Goal: Task Accomplishment & Management: Use online tool/utility

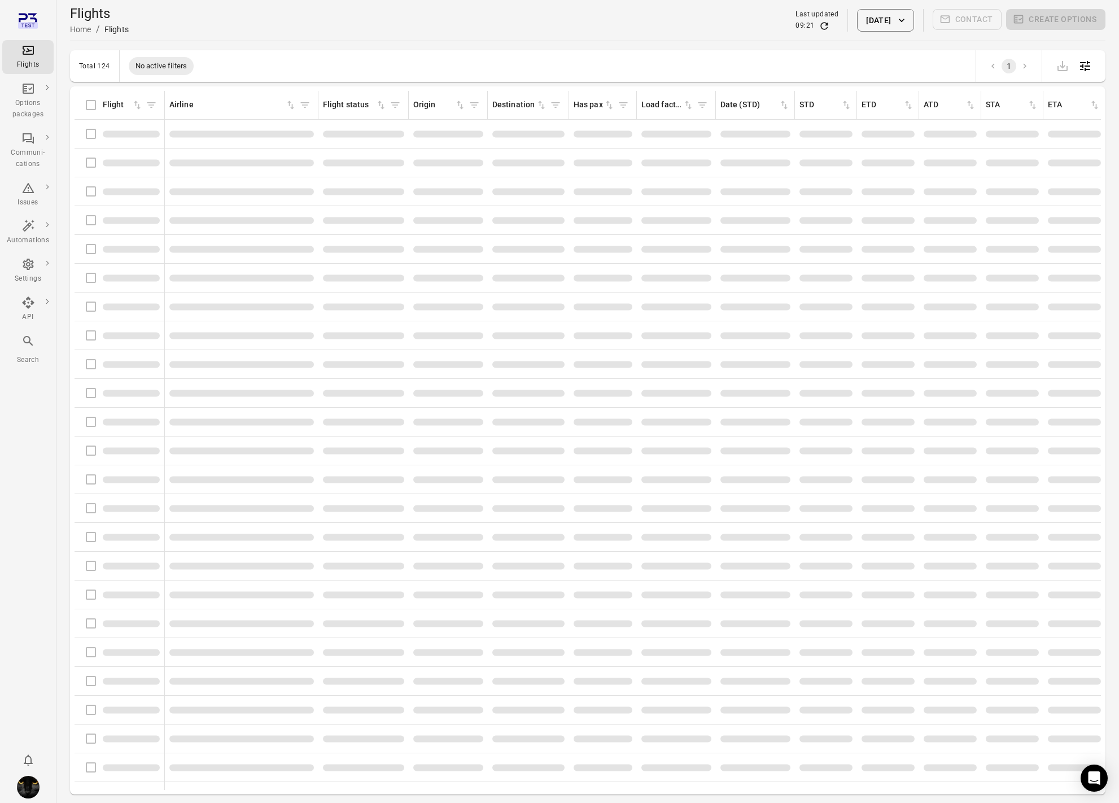
click at [48, 407] on div "Flights Options packages Communi-cations Issues Automations Settings API Search" at bounding box center [28, 401] width 56 height 803
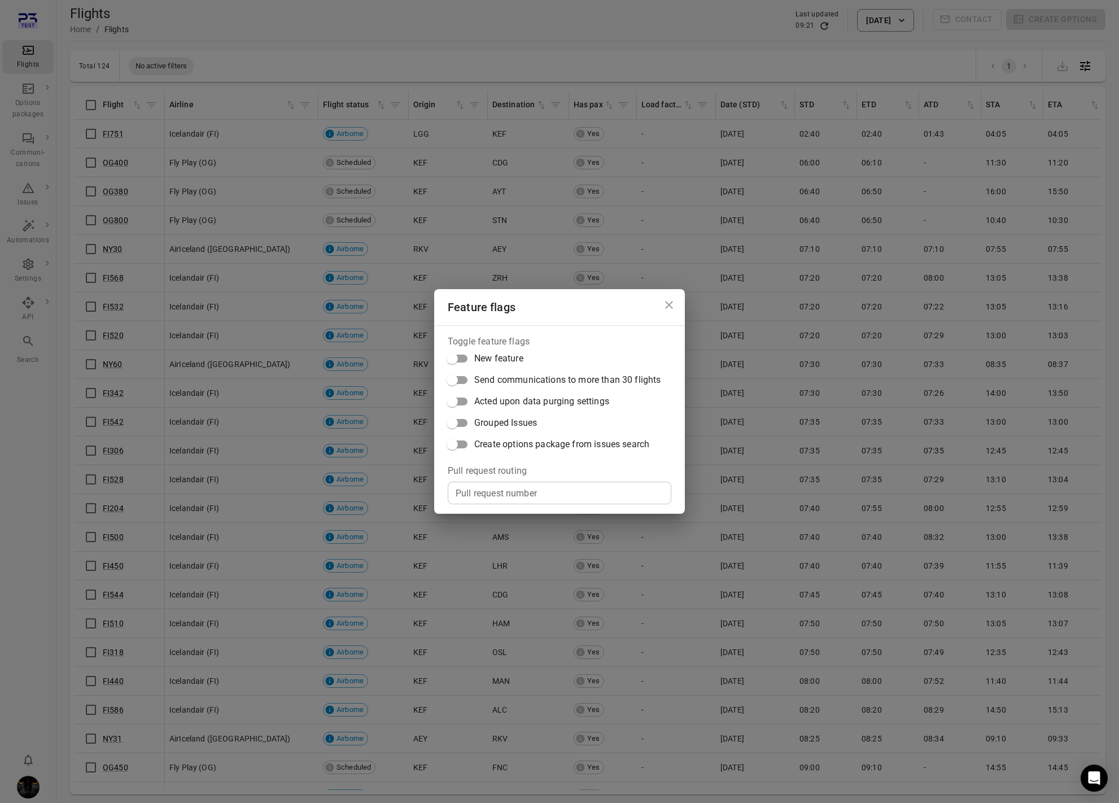
click at [554, 486] on input "Pull request number" at bounding box center [560, 493] width 224 height 23
paste input "*****"
type input "*****"
click at [673, 307] on icon "Close dialog" at bounding box center [669, 305] width 14 height 14
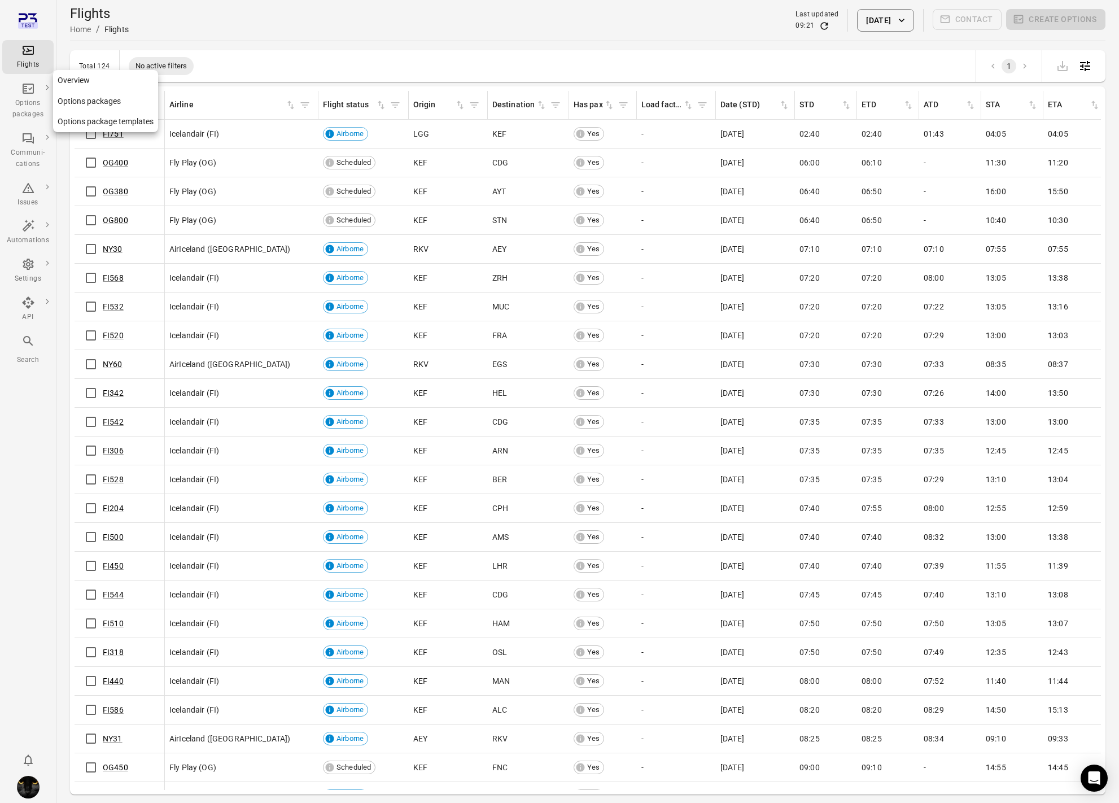
click at [31, 104] on div "Options packages" at bounding box center [28, 109] width 42 height 23
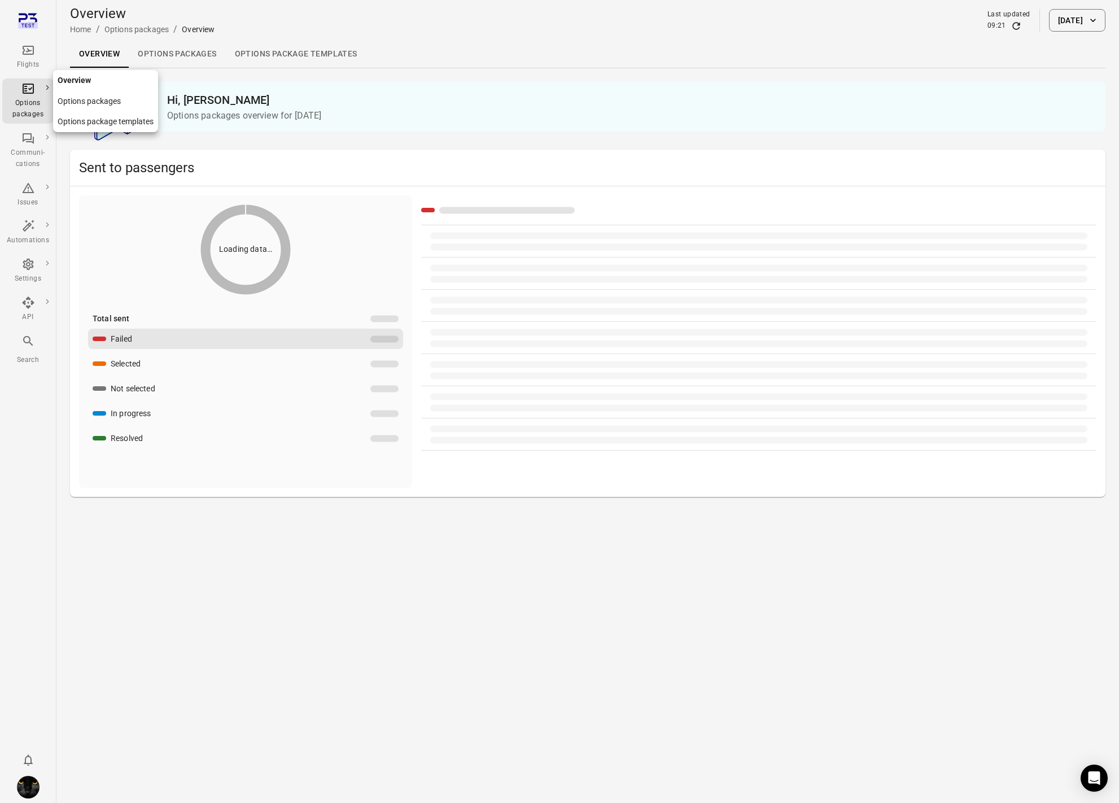
drag, startPoint x: 18, startPoint y: 82, endPoint x: 20, endPoint y: 53, distance: 28.9
click at [17, 72] on ul "Flights Options packages Communi-cations Issues Automations Settings API Search" at bounding box center [27, 188] width 51 height 376
drag, startPoint x: 23, startPoint y: 25, endPoint x: 29, endPoint y: 31, distance: 8.4
click at [23, 25] on icon "Main navigation" at bounding box center [28, 25] width 20 height 6
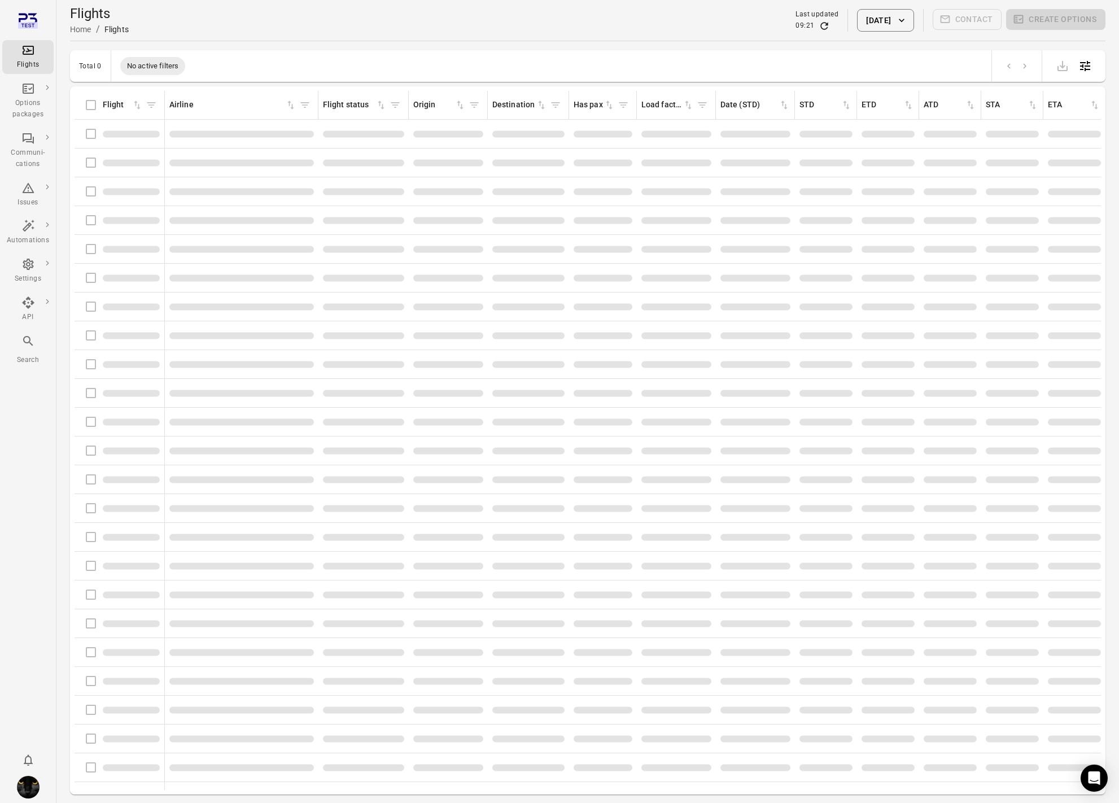
click at [326, 46] on main "Flights Home / Flights Last updated 09:21 [DATE] Contact Create options Total 0…" at bounding box center [587, 420] width 1063 height 840
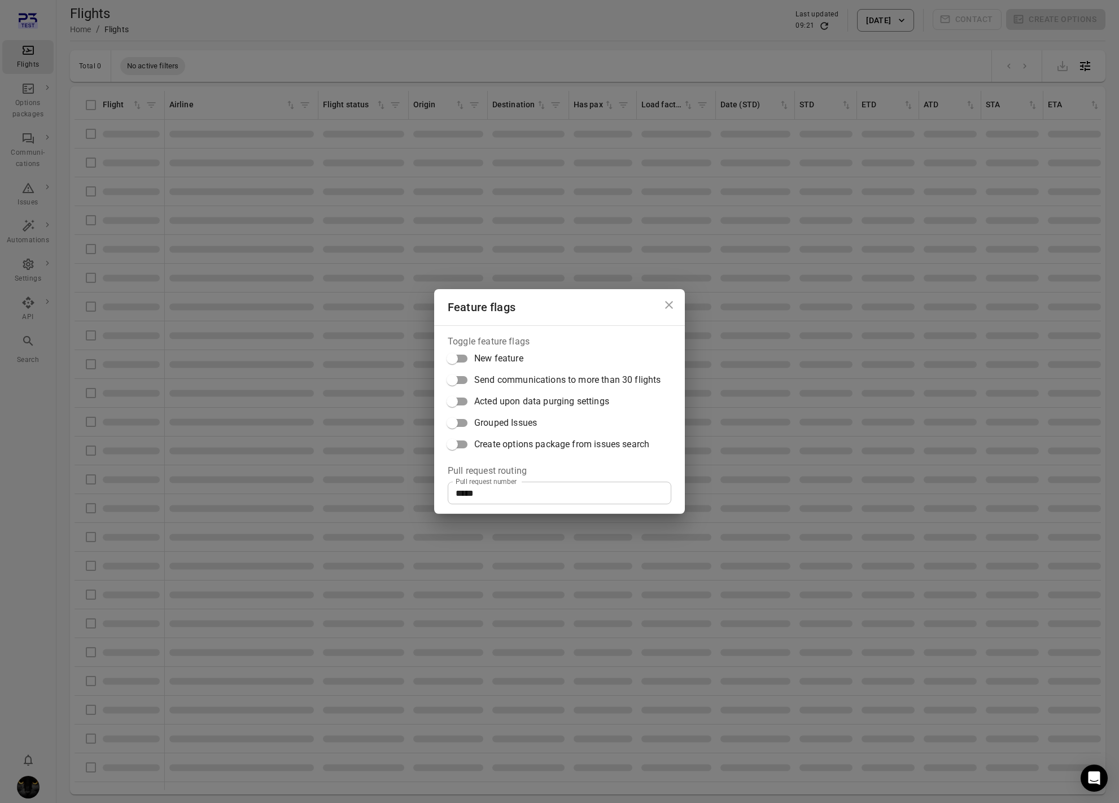
click at [28, 416] on div "Feature flags Toggle feature flags New feature Send communications to more than…" at bounding box center [559, 401] width 1119 height 803
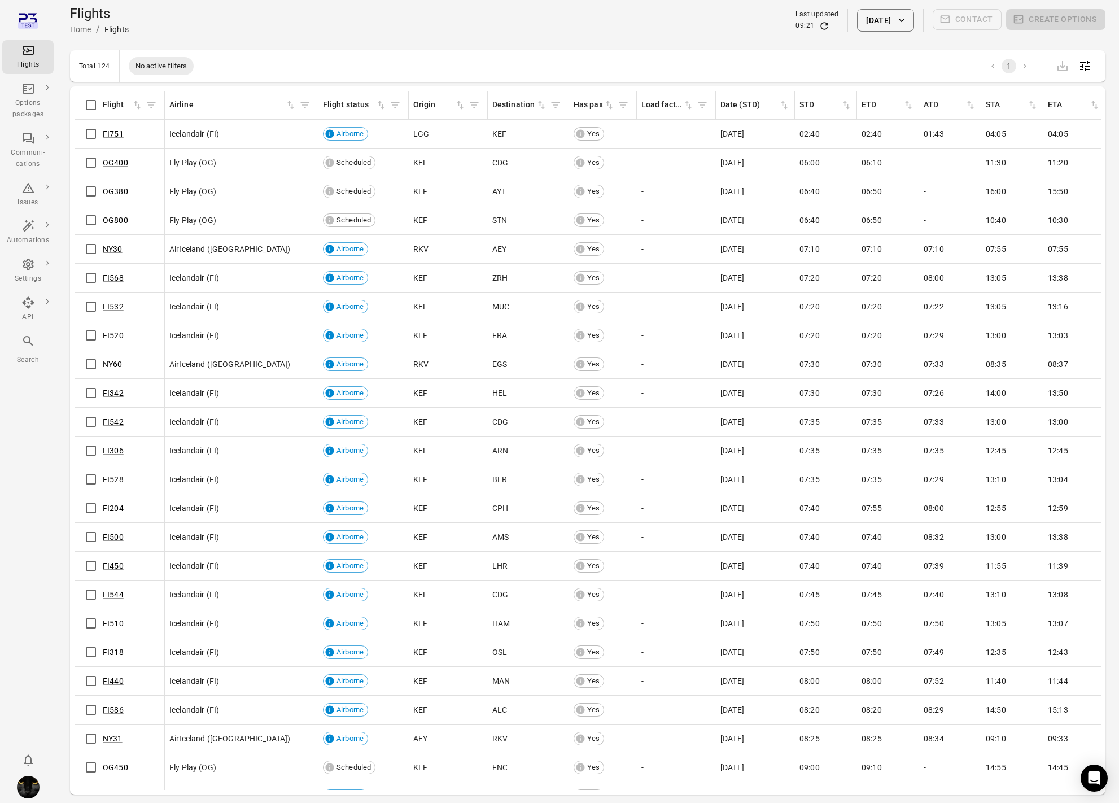
click at [313, 53] on div "Total 124 No active filters 1" at bounding box center [588, 66] width 1036 height 32
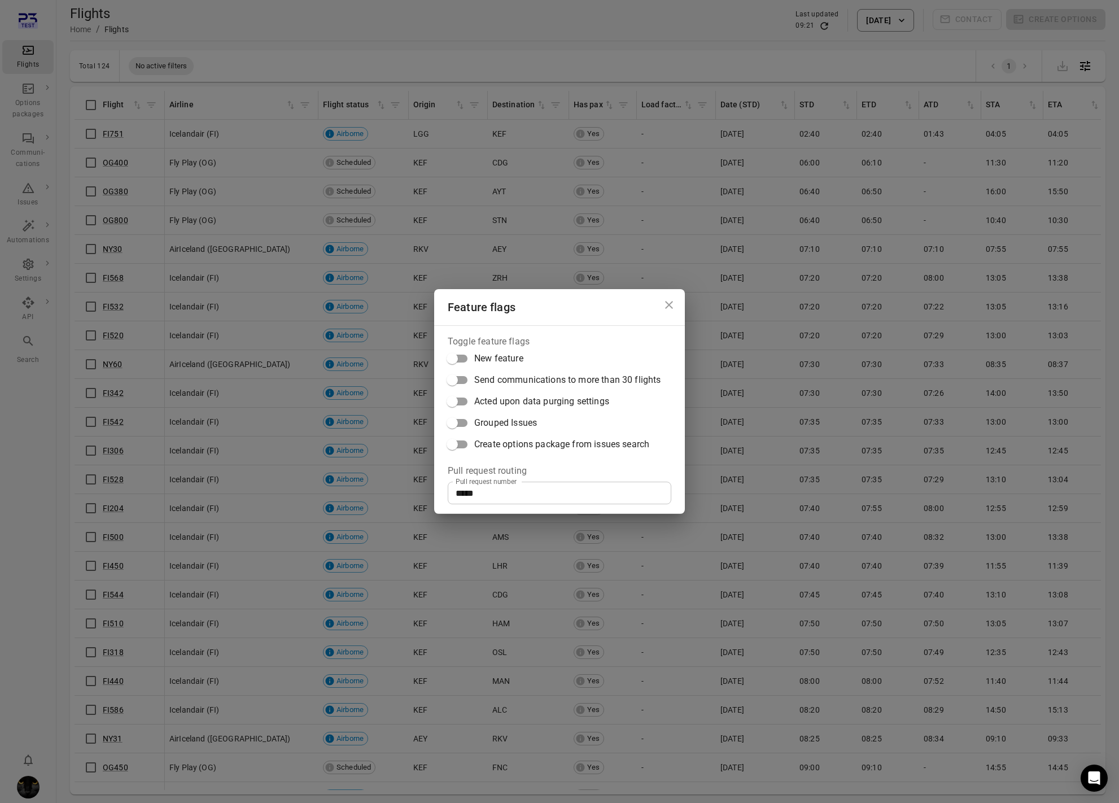
click at [396, 28] on div "Feature flags Toggle feature flags New feature Send communications to more than…" at bounding box center [559, 401] width 1119 height 803
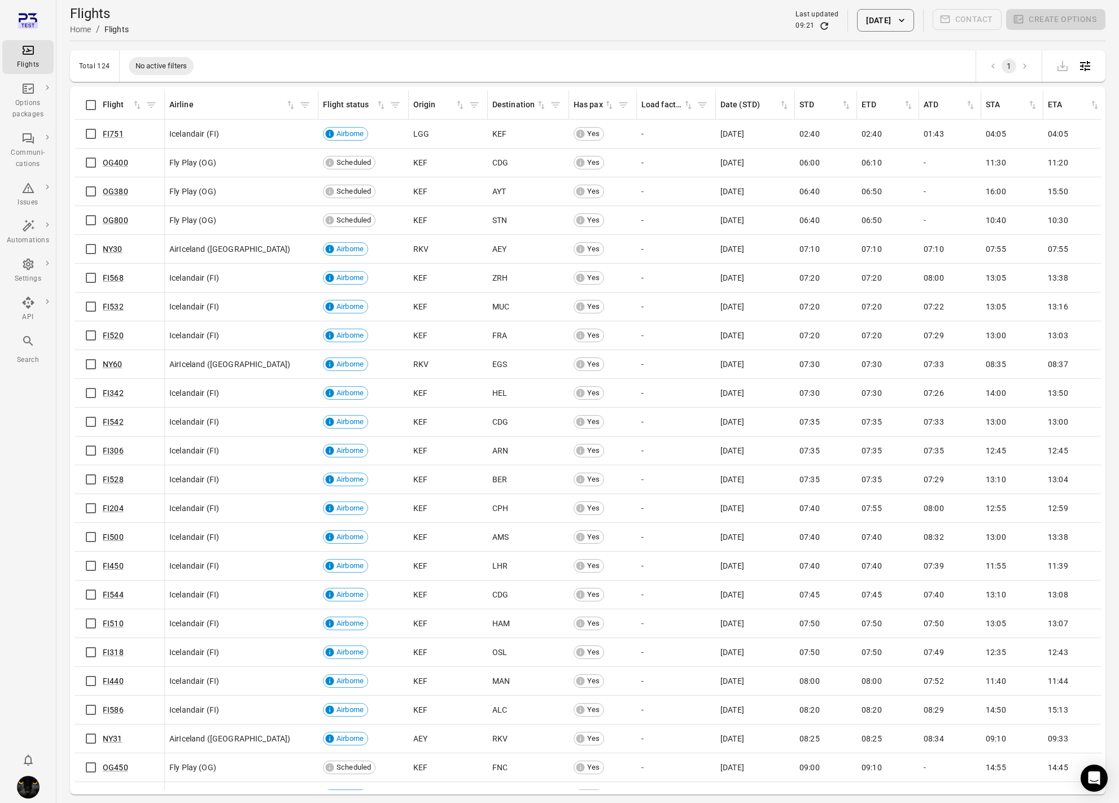
click at [873, 19] on button "[DATE]" at bounding box center [885, 20] width 56 height 23
click at [902, 148] on button "9" at bounding box center [899, 149] width 20 height 20
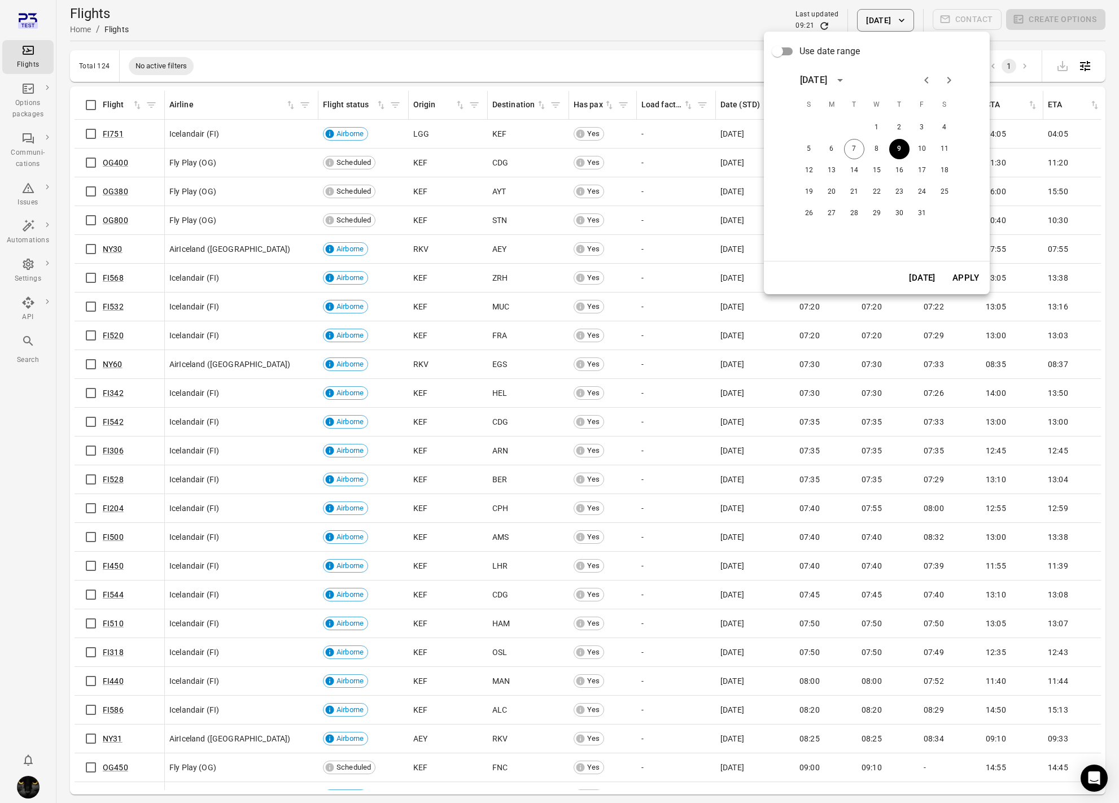
click at [972, 269] on button "Apply" at bounding box center [965, 278] width 39 height 24
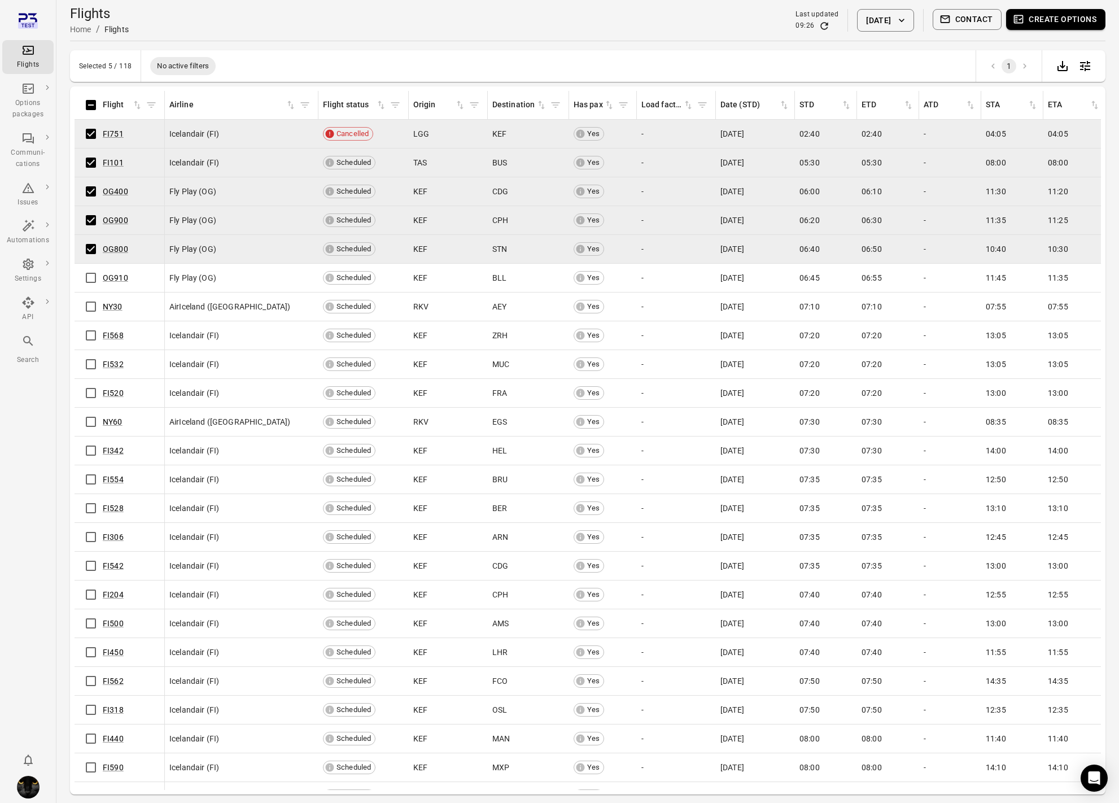
click at [93, 290] on td "OG910" at bounding box center [120, 278] width 90 height 29
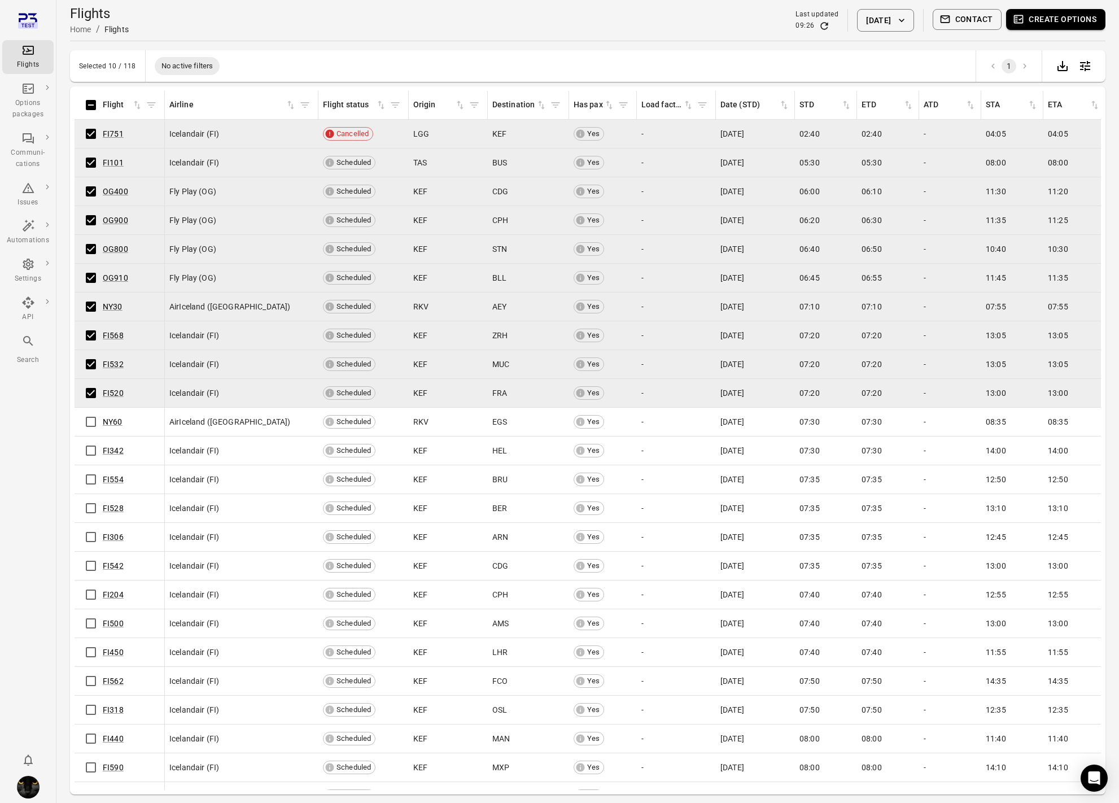
click at [1067, 19] on button "Create options" at bounding box center [1055, 19] width 99 height 21
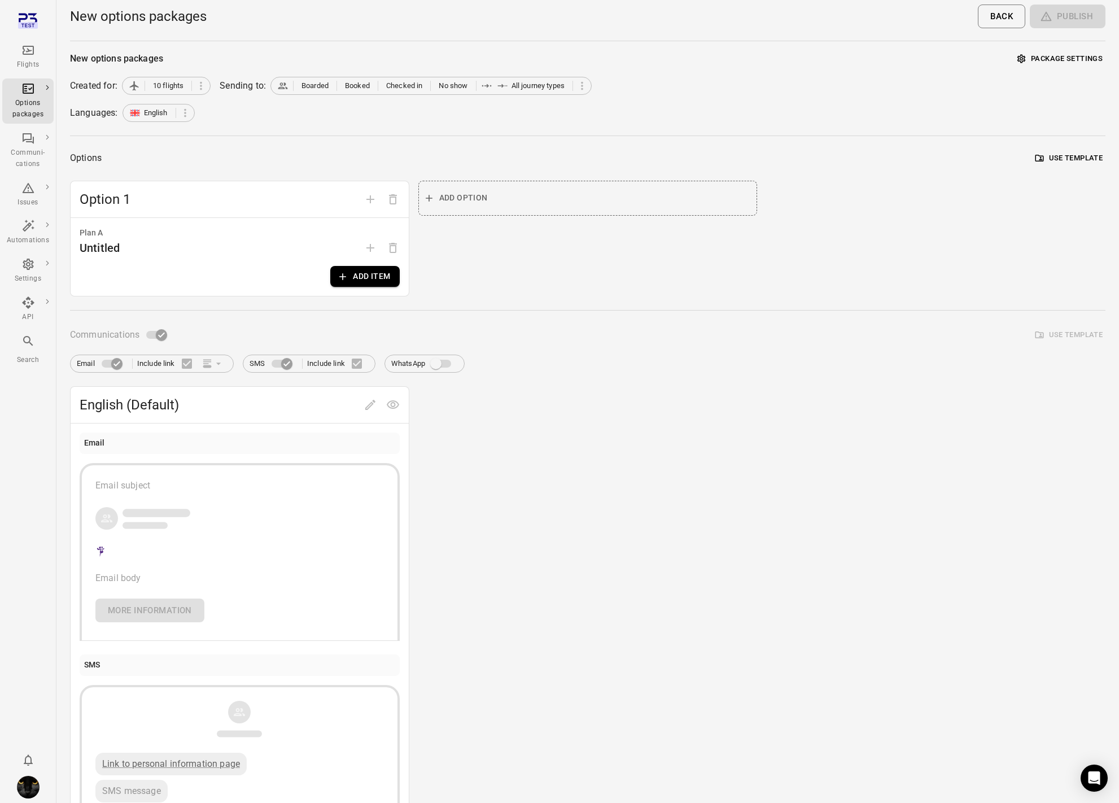
click at [348, 283] on button "Add item" at bounding box center [364, 276] width 69 height 21
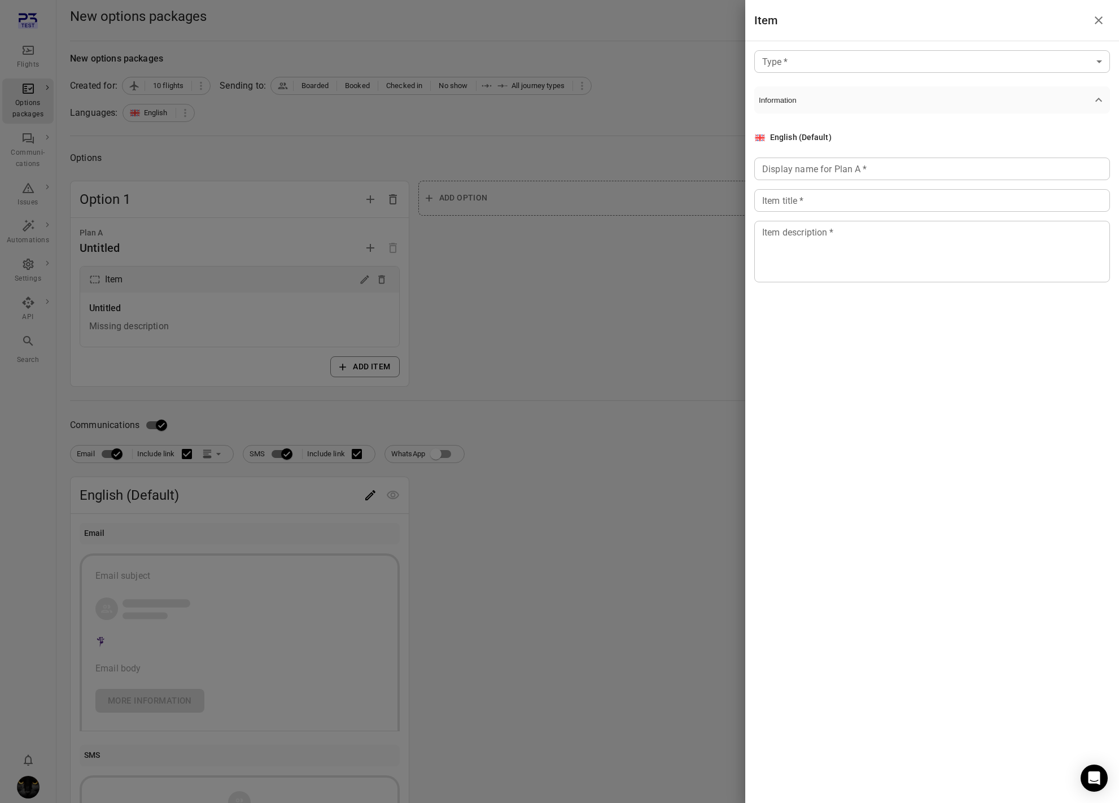
click at [803, 60] on body "Flights Options packages Communi-cations Issues Automations Settings API Search…" at bounding box center [559, 483] width 1119 height 966
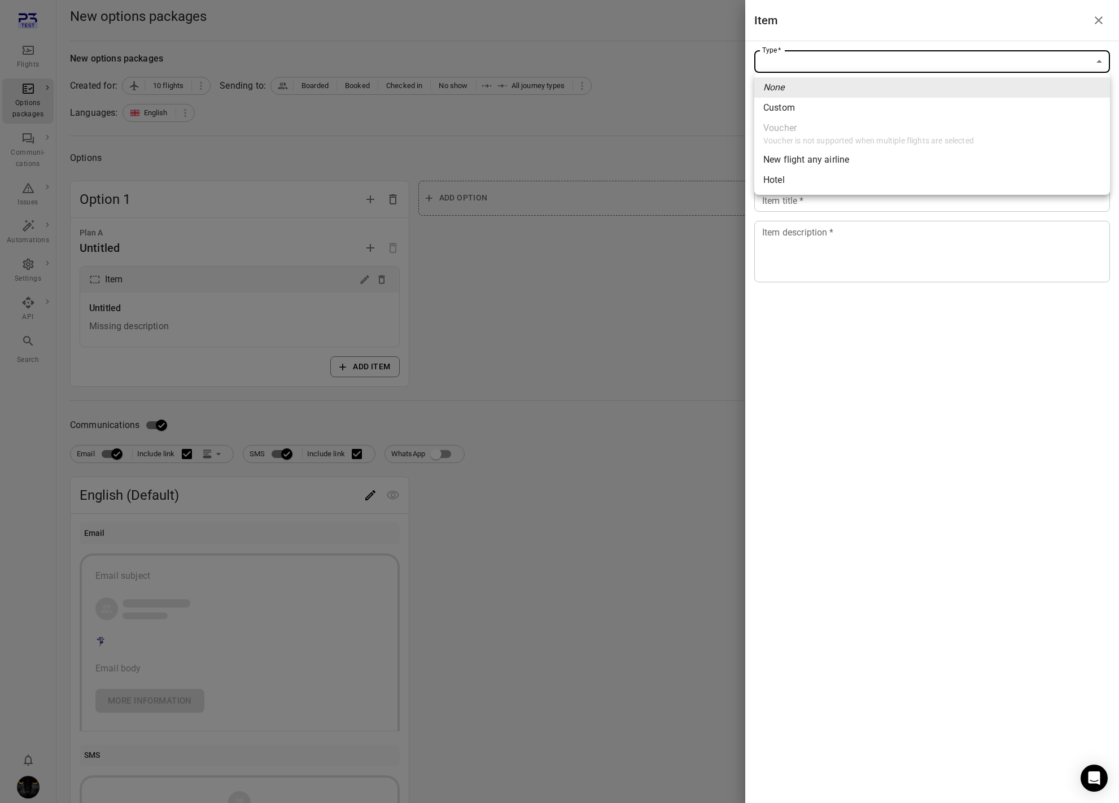
click at [808, 106] on li "Custom" at bounding box center [932, 108] width 356 height 20
type input "******"
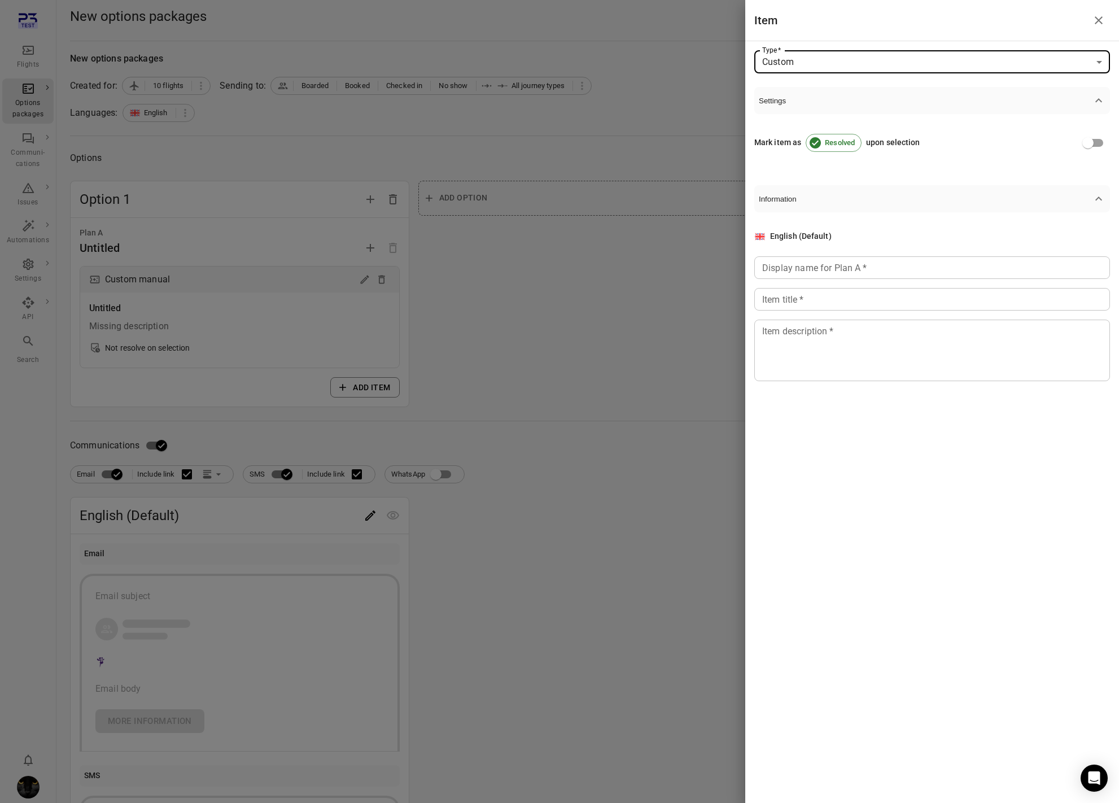
click at [797, 277] on input "Display name for Plan A   *" at bounding box center [932, 267] width 356 height 23
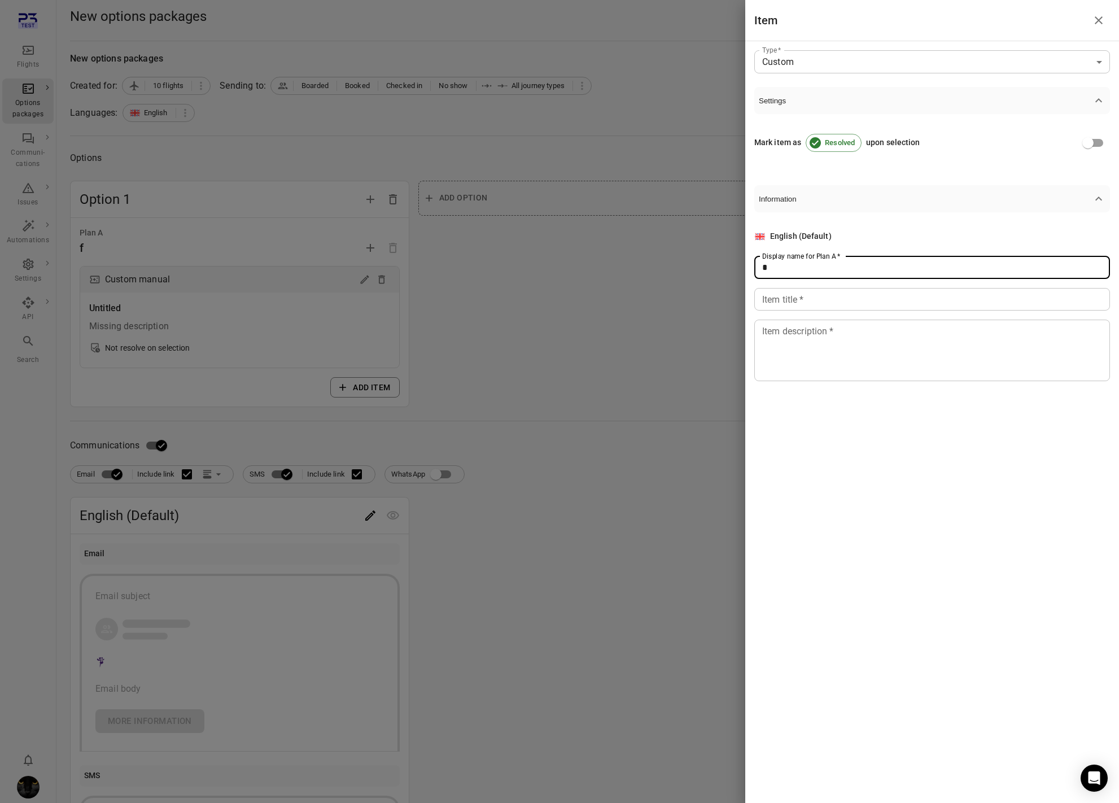
type input "*"
click at [795, 304] on div "Item title   * Item title   *" at bounding box center [932, 299] width 356 height 23
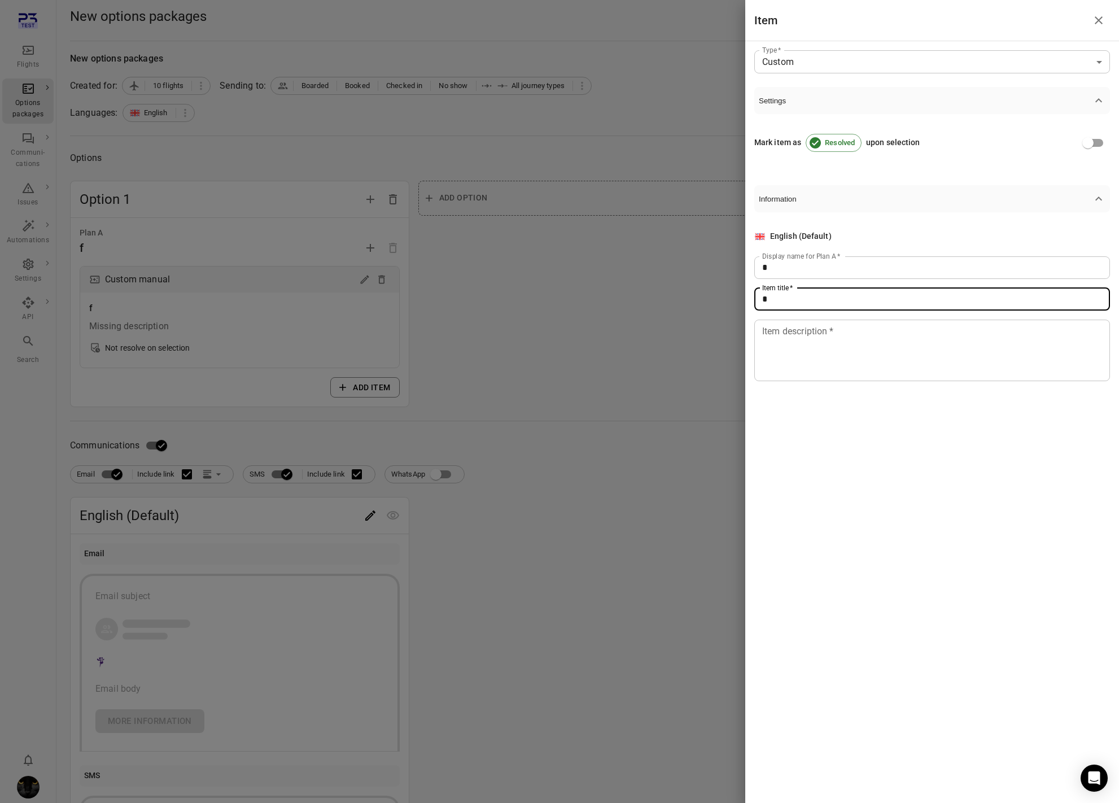
type input "*"
click at [793, 334] on div "Item description   * * Item description   *" at bounding box center [932, 351] width 356 height 62
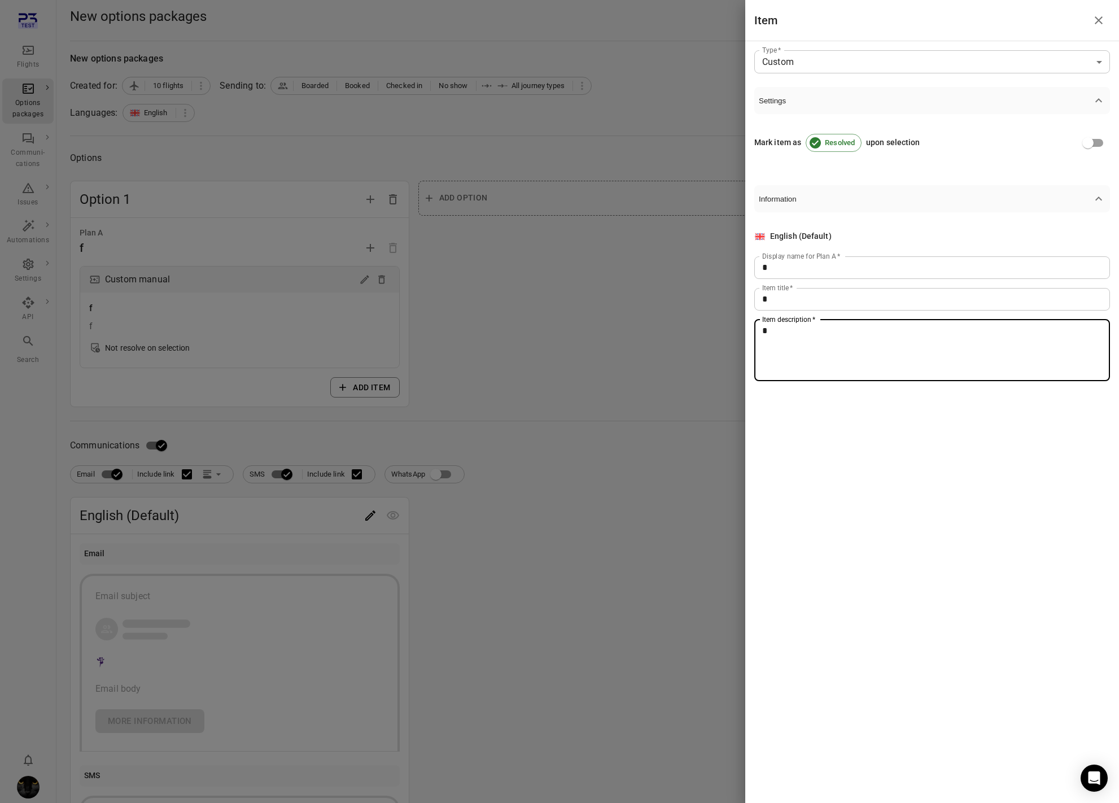
type textarea "*"
click at [561, 410] on div at bounding box center [559, 401] width 1119 height 803
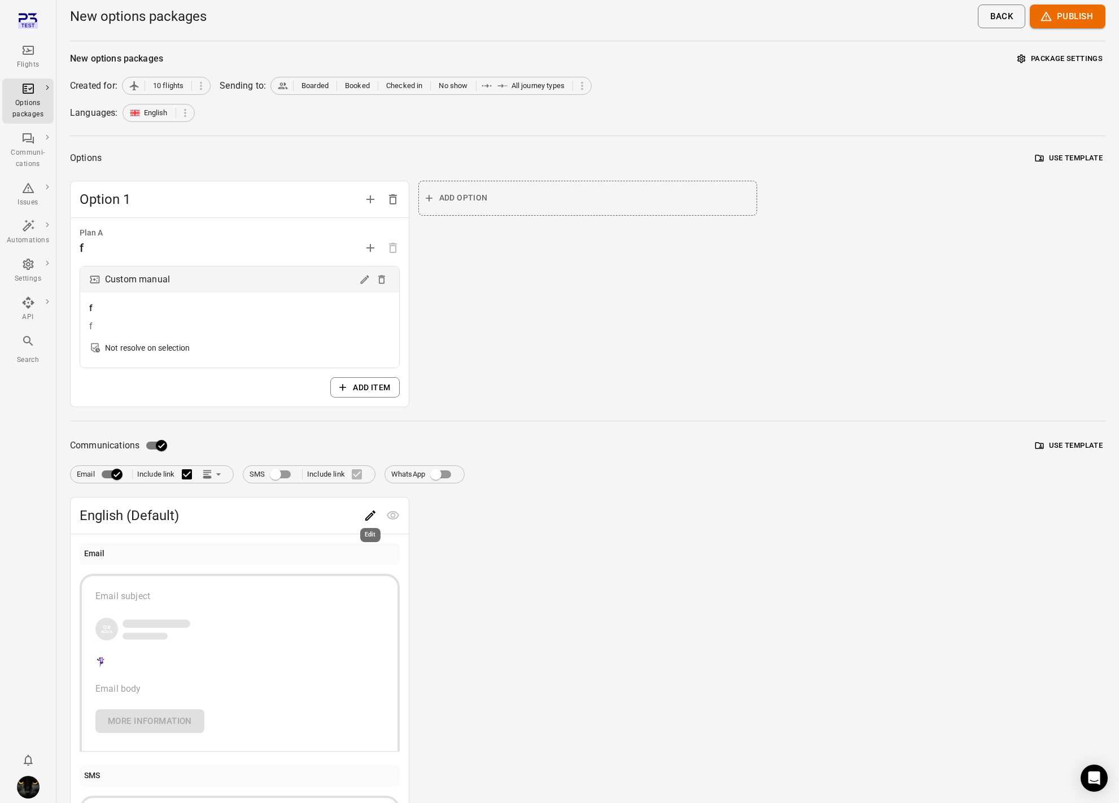
click at [373, 514] on icon "Edit" at bounding box center [370, 515] width 10 height 10
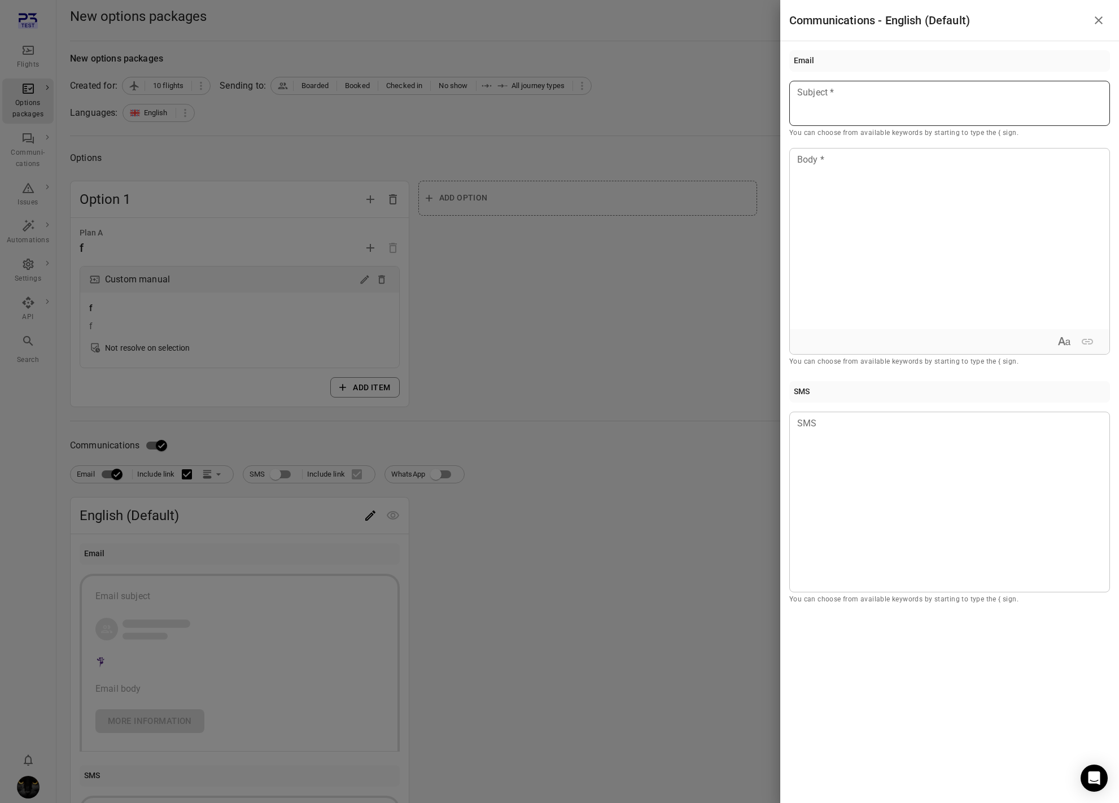
click at [877, 103] on div at bounding box center [949, 103] width 321 height 45
click at [862, 248] on div at bounding box center [950, 238] width 320 height 181
click at [530, 263] on div at bounding box center [559, 401] width 1119 height 803
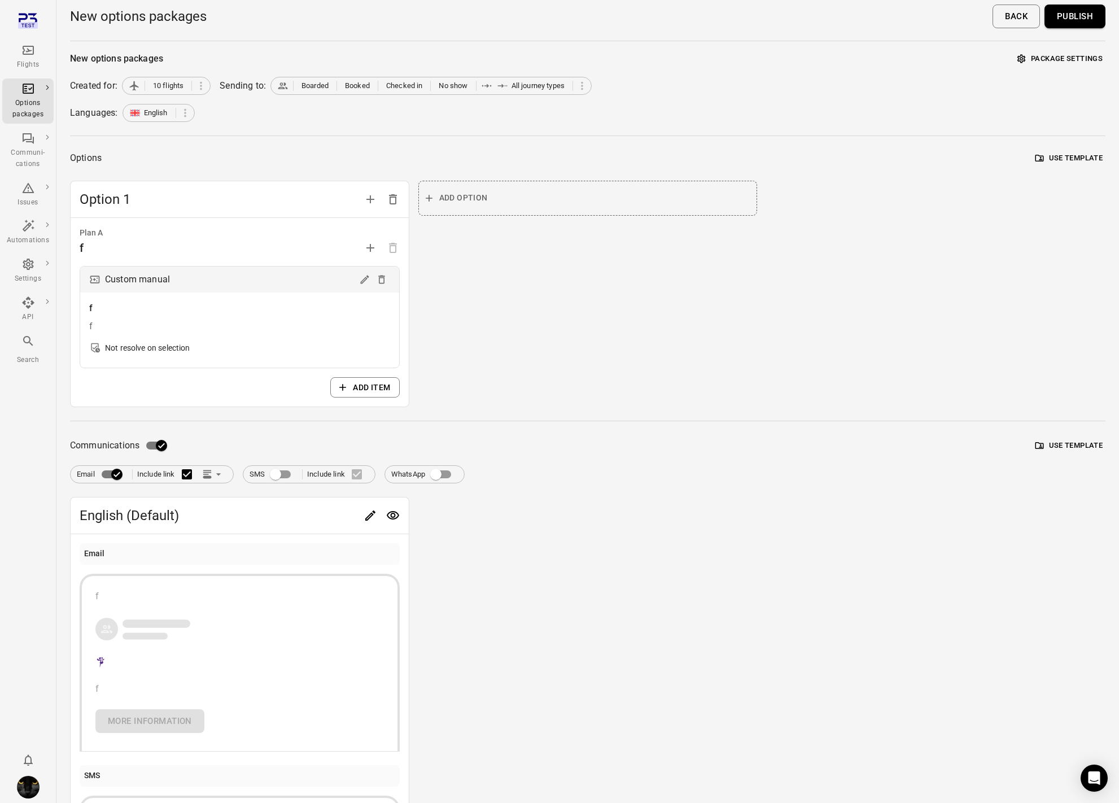
click at [1069, 15] on button "Publish" at bounding box center [1075, 17] width 61 height 24
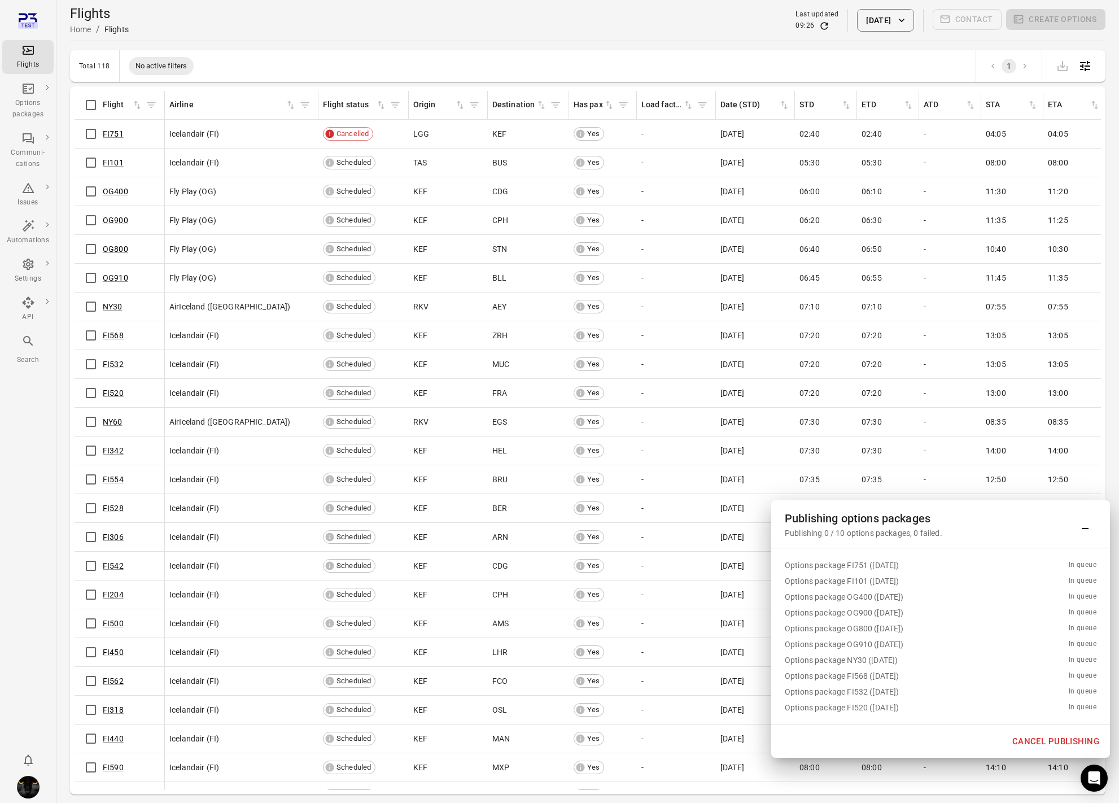
click at [1047, 738] on button "Cancel publishing" at bounding box center [1055, 742] width 99 height 24
click at [25, 106] on div "Options packages" at bounding box center [28, 109] width 42 height 23
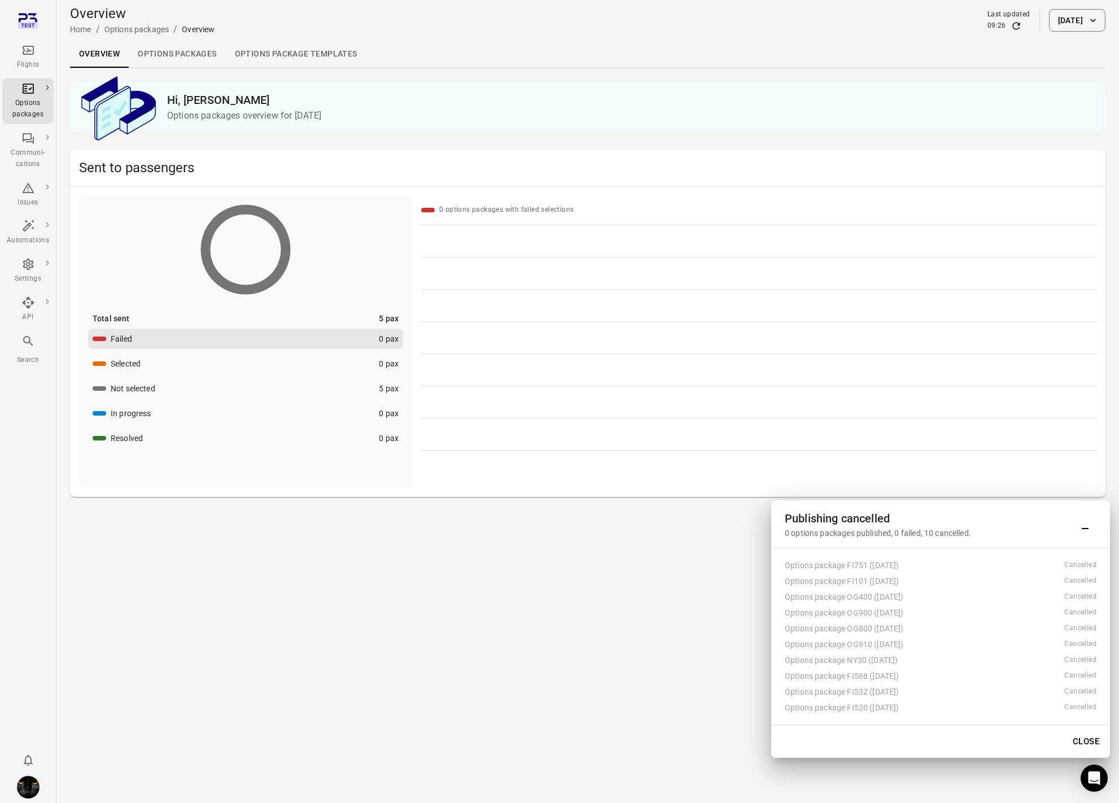
click at [167, 53] on link "Options packages" at bounding box center [177, 54] width 97 height 27
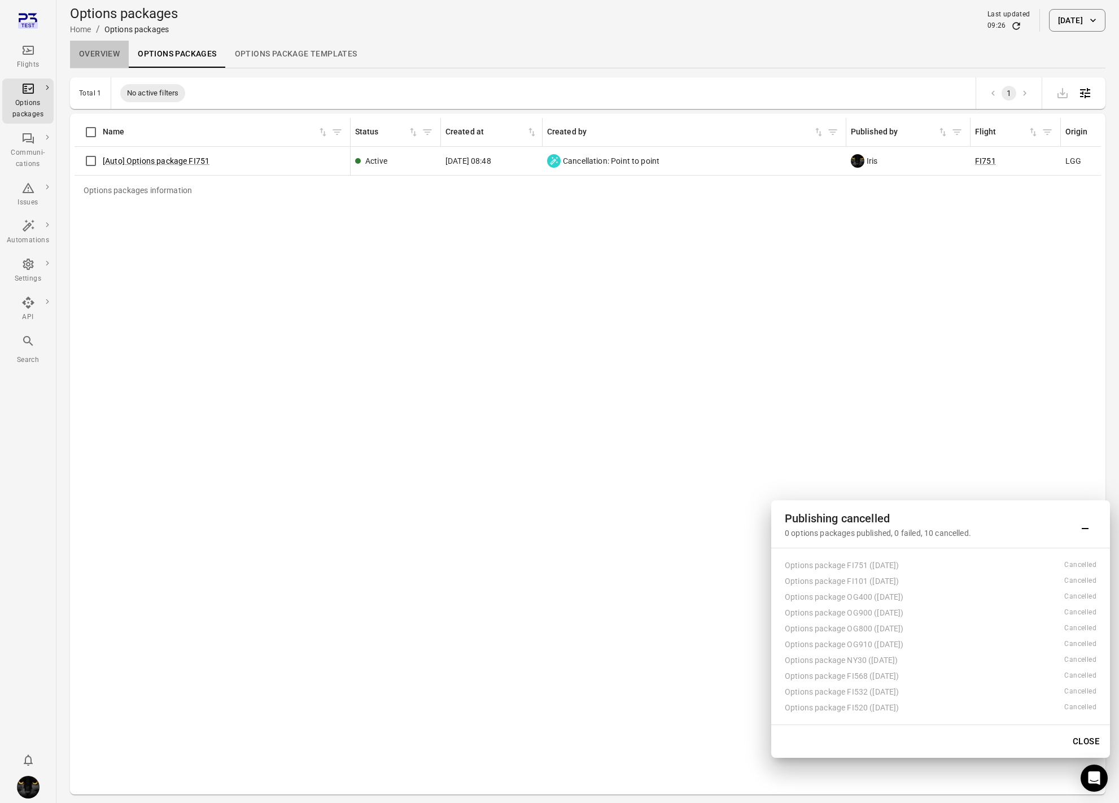
click at [94, 56] on link "Overview" at bounding box center [99, 54] width 59 height 27
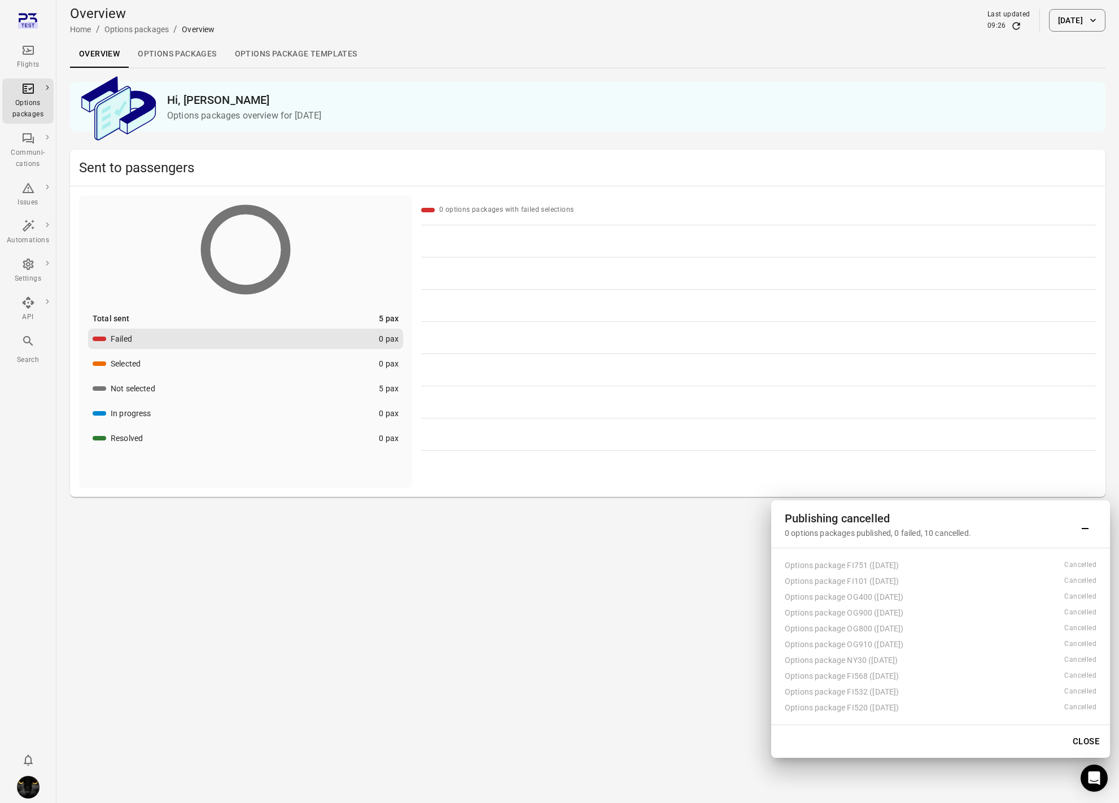
click at [180, 54] on link "Options packages" at bounding box center [177, 54] width 97 height 27
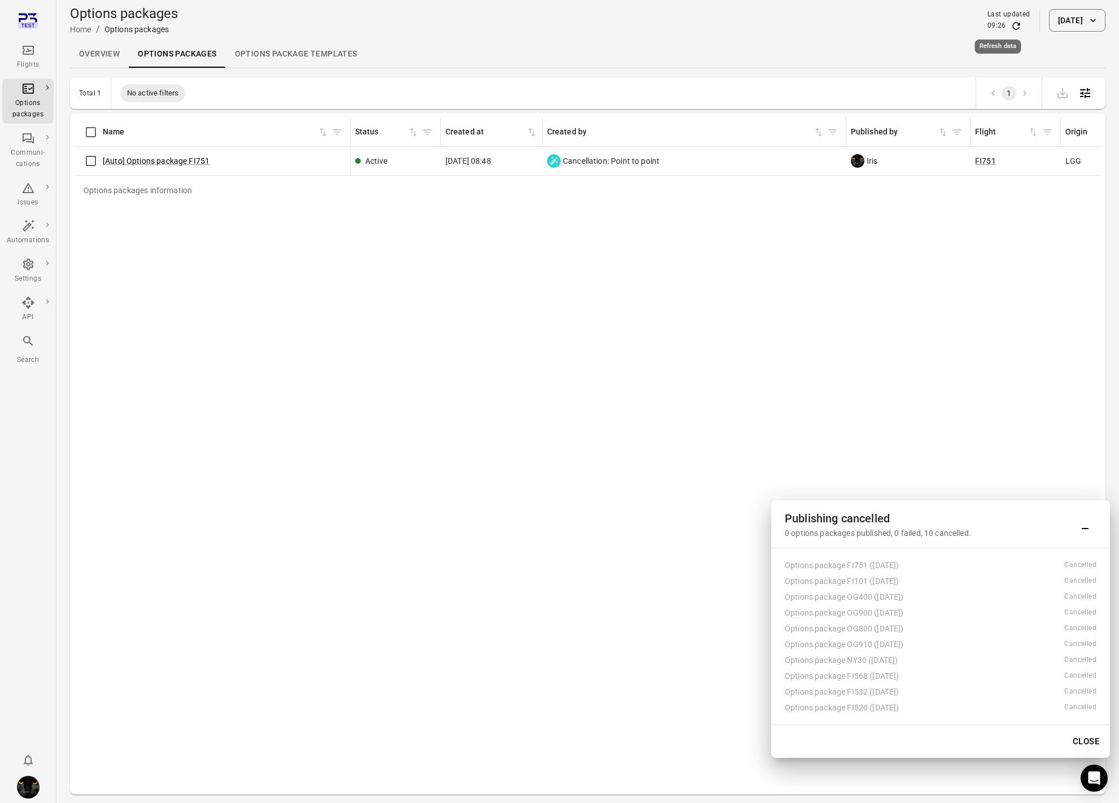
click at [1011, 24] on icon "Refresh data" at bounding box center [1016, 25] width 11 height 11
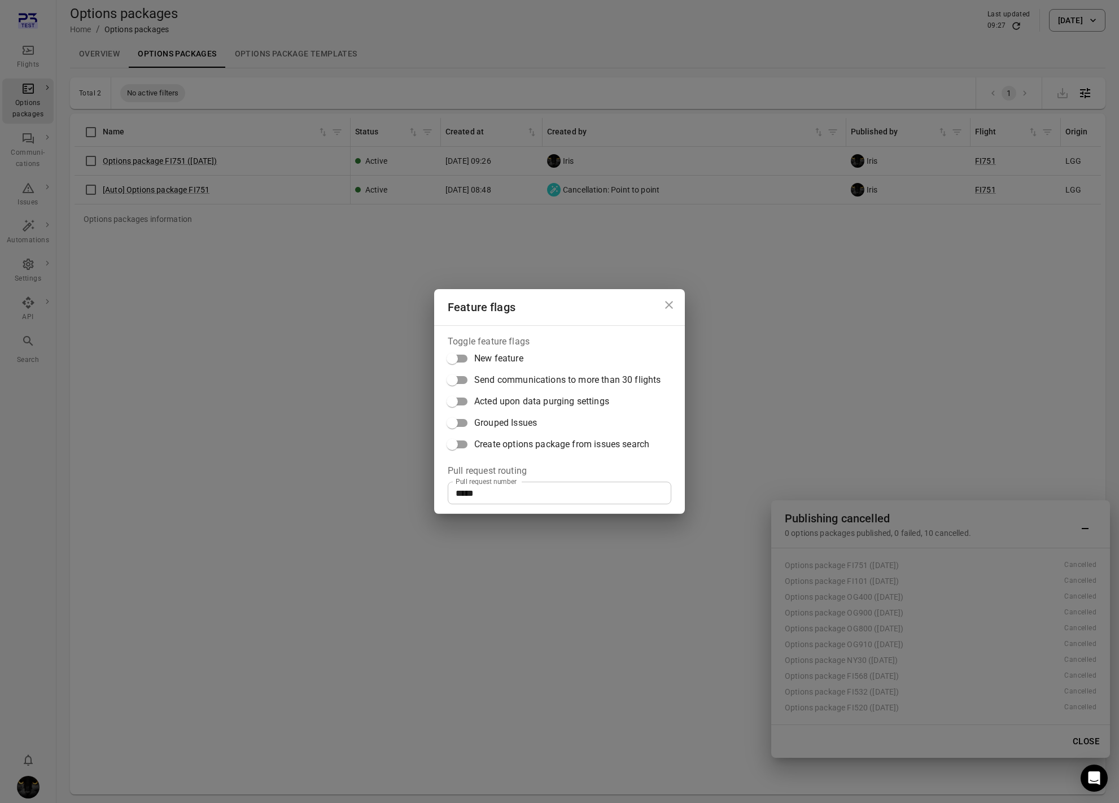
click at [270, 264] on div "Feature flags Toggle feature flags New feature Send communications to more than…" at bounding box center [559, 401] width 1119 height 803
click at [318, 466] on div "Feature flags Toggle feature flags New feature Send communications to more than…" at bounding box center [559, 401] width 1119 height 803
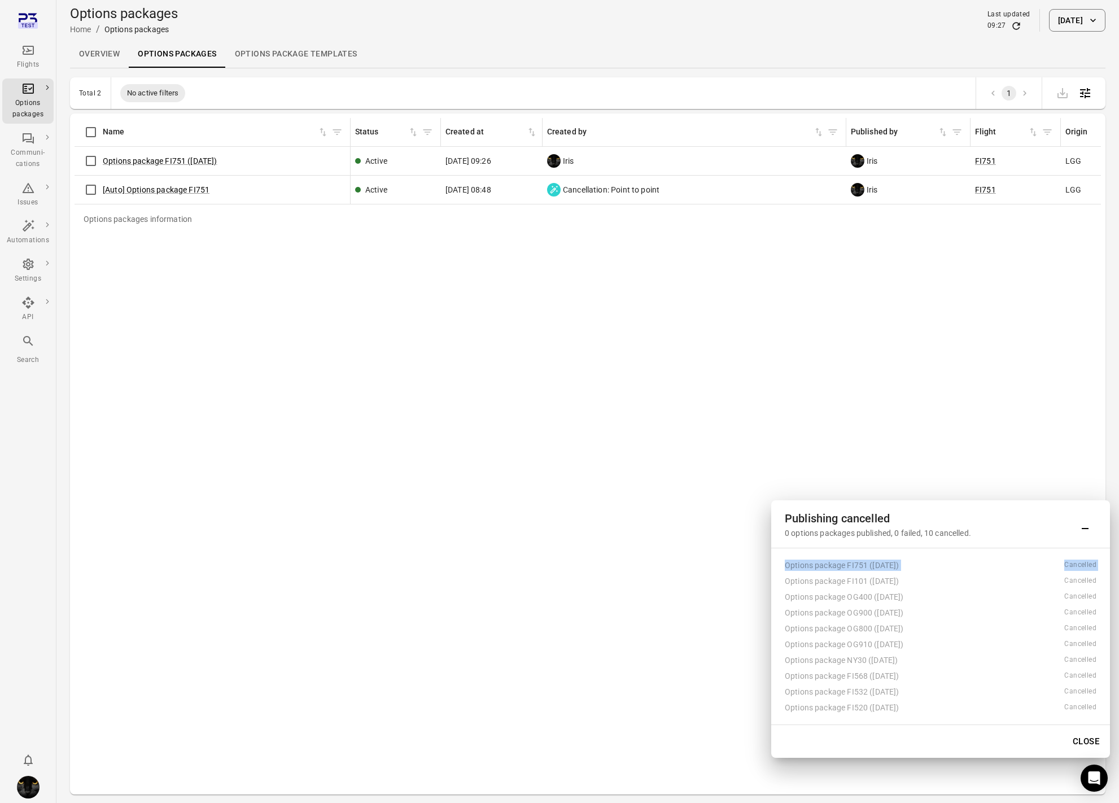
drag, startPoint x: 783, startPoint y: 564, endPoint x: 938, endPoint y: 574, distance: 156.2
click at [938, 574] on div "Options package FI751 ([DATE]) Cancelled Options package FI101 ([DATE]) Cancell…" at bounding box center [940, 636] width 339 height 176
click at [29, 60] on div "Flights" at bounding box center [28, 64] width 42 height 11
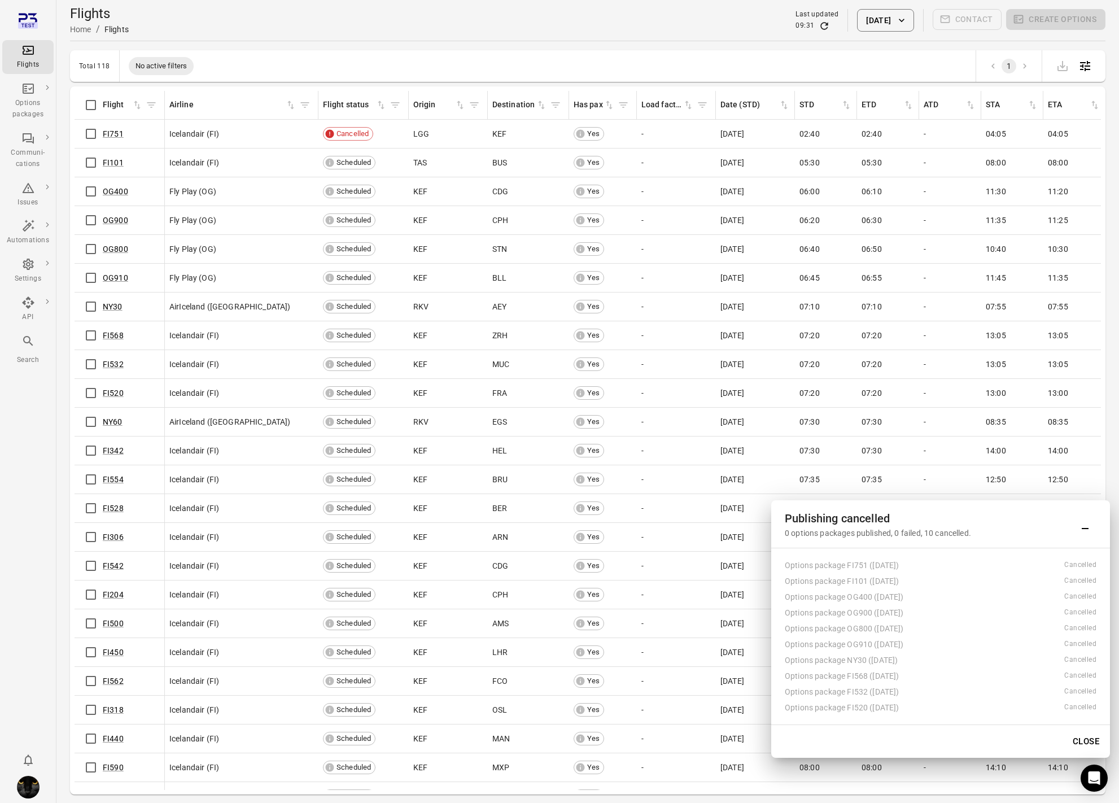
click at [58, 427] on main "Flights Home / Flights Last updated 09:31 [DATE] Contact Create options Total 1…" at bounding box center [587, 420] width 1063 height 840
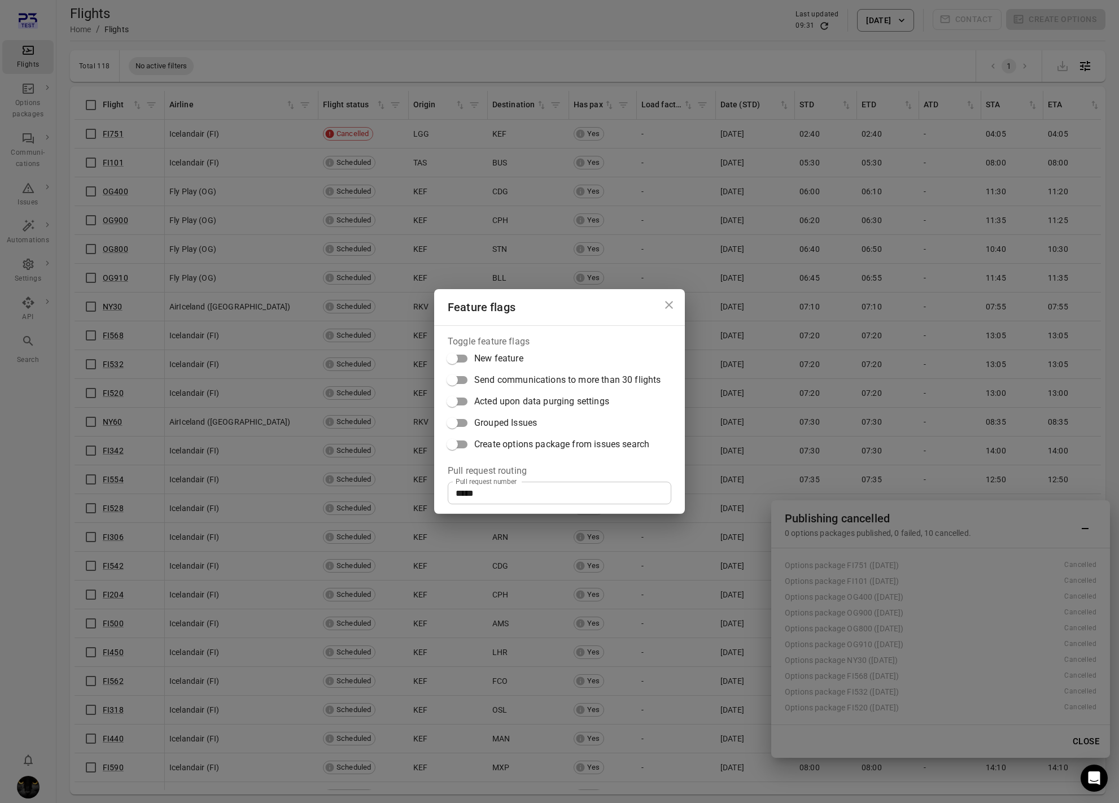
click at [51, 485] on div "Feature flags Toggle feature flags New feature Send communications to more than…" at bounding box center [559, 401] width 1119 height 803
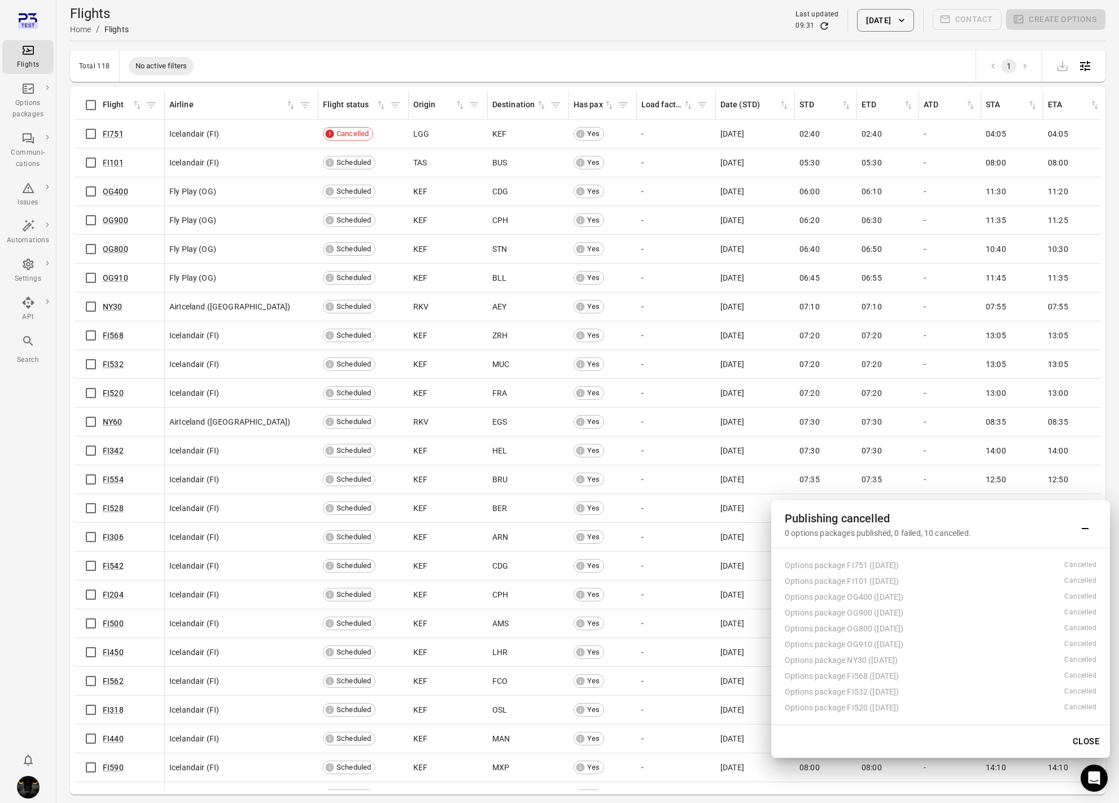
click at [529, 54] on div "Total 118 No active filters 1" at bounding box center [588, 66] width 1036 height 32
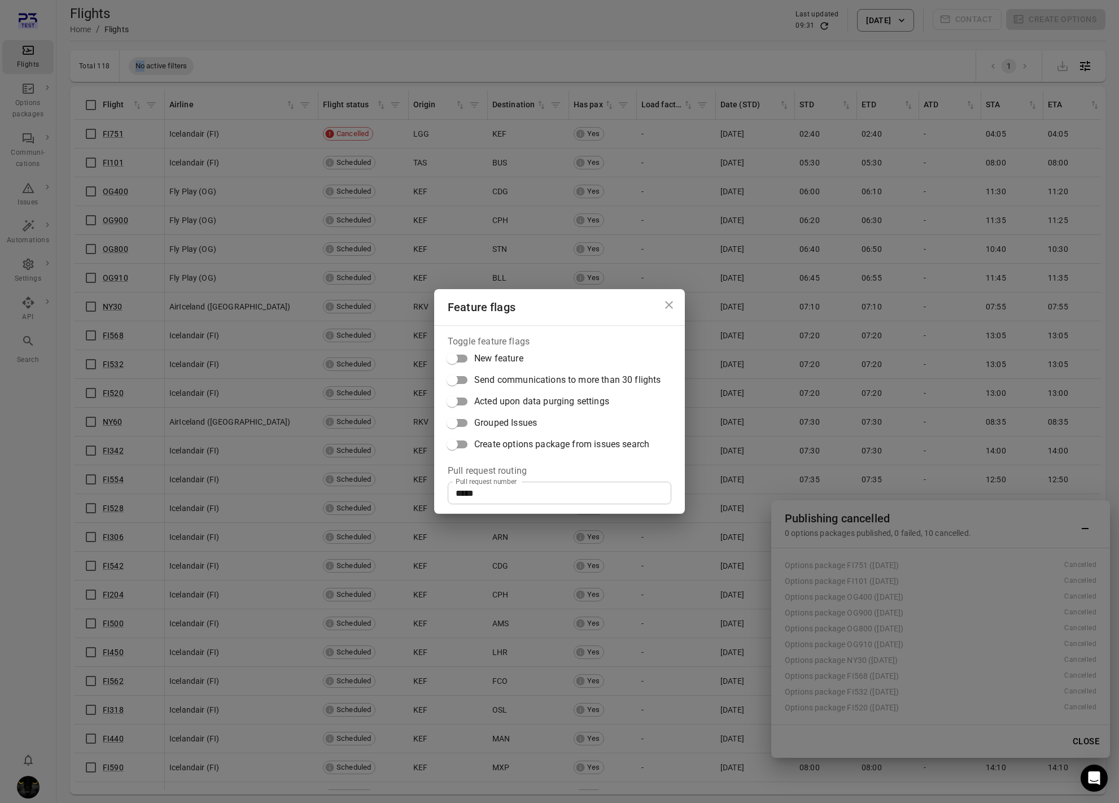
click at [529, 54] on div "Feature flags Toggle feature flags New feature Send communications to more than…" at bounding box center [559, 401] width 1119 height 803
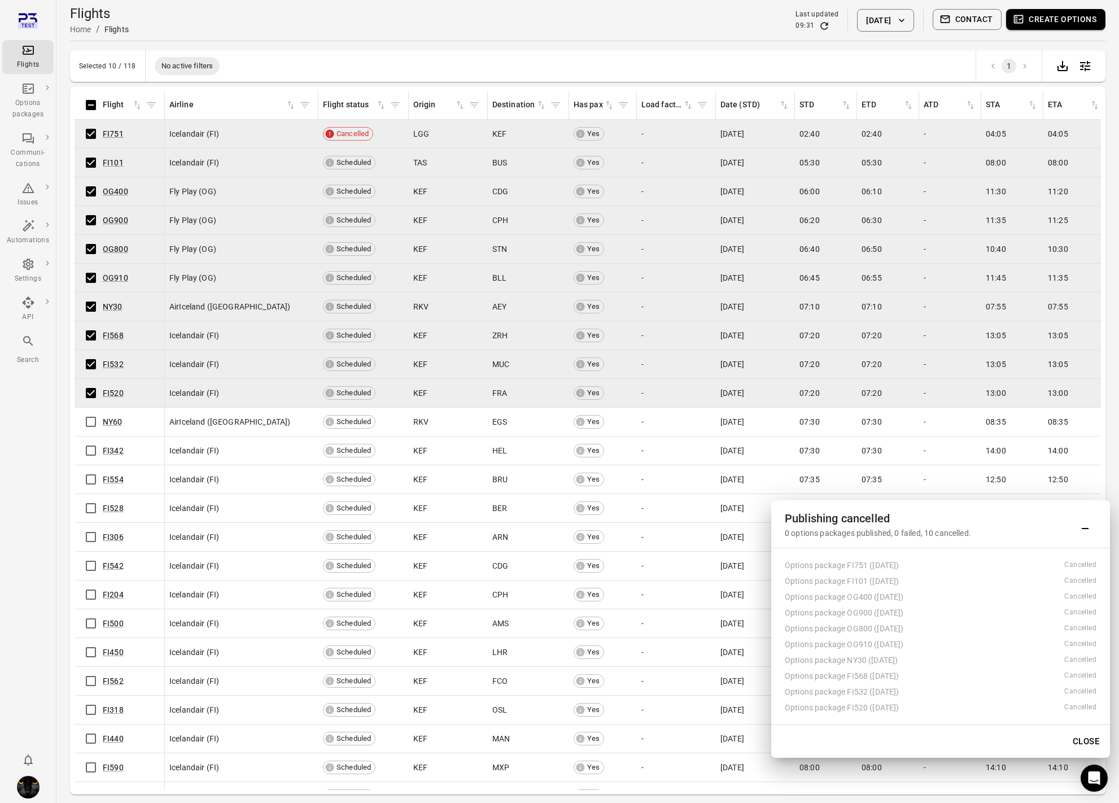
click at [1080, 23] on button "Create options" at bounding box center [1055, 19] width 99 height 21
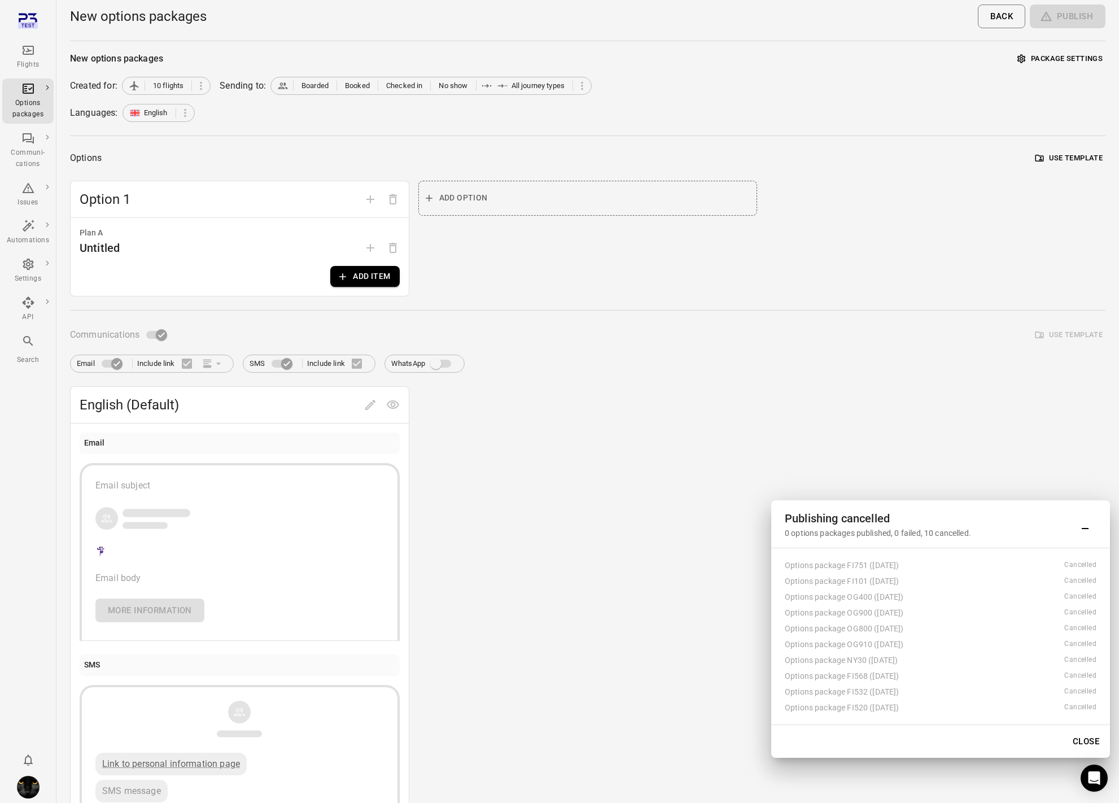
click at [384, 276] on button "Add item" at bounding box center [364, 276] width 69 height 21
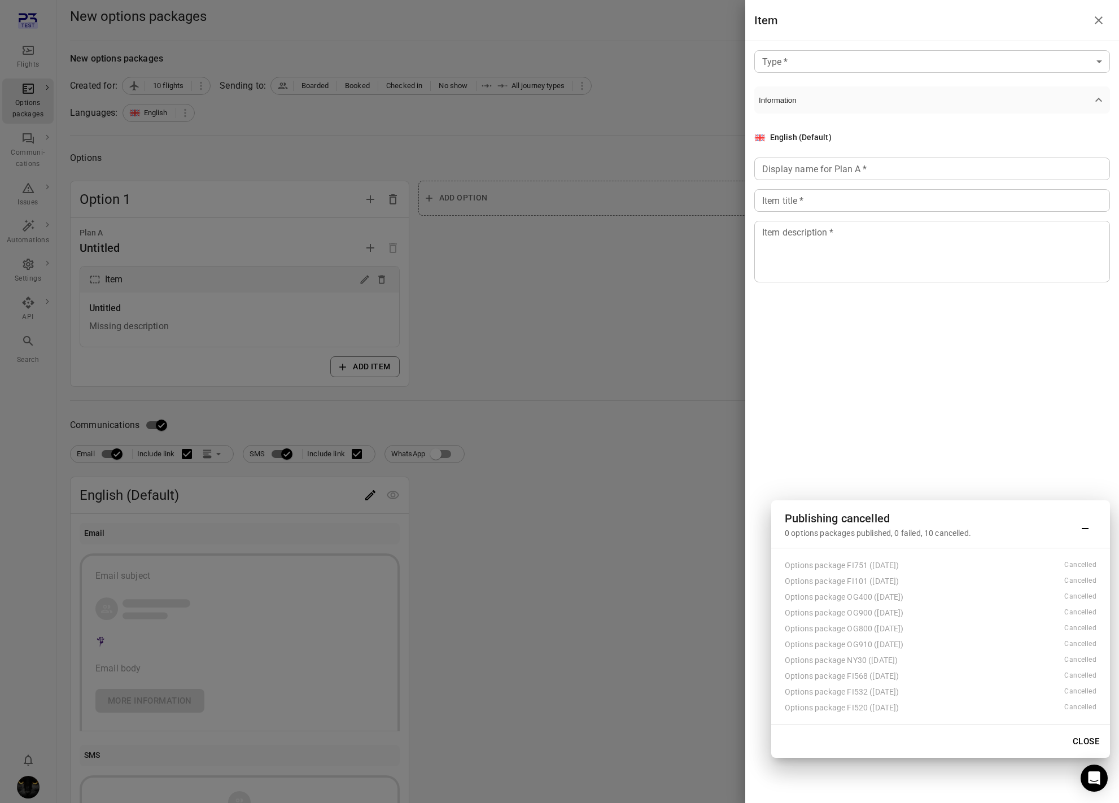
click at [802, 57] on body "Flights Options packages Communi-cations Issues Automations Settings API Search…" at bounding box center [559, 483] width 1119 height 966
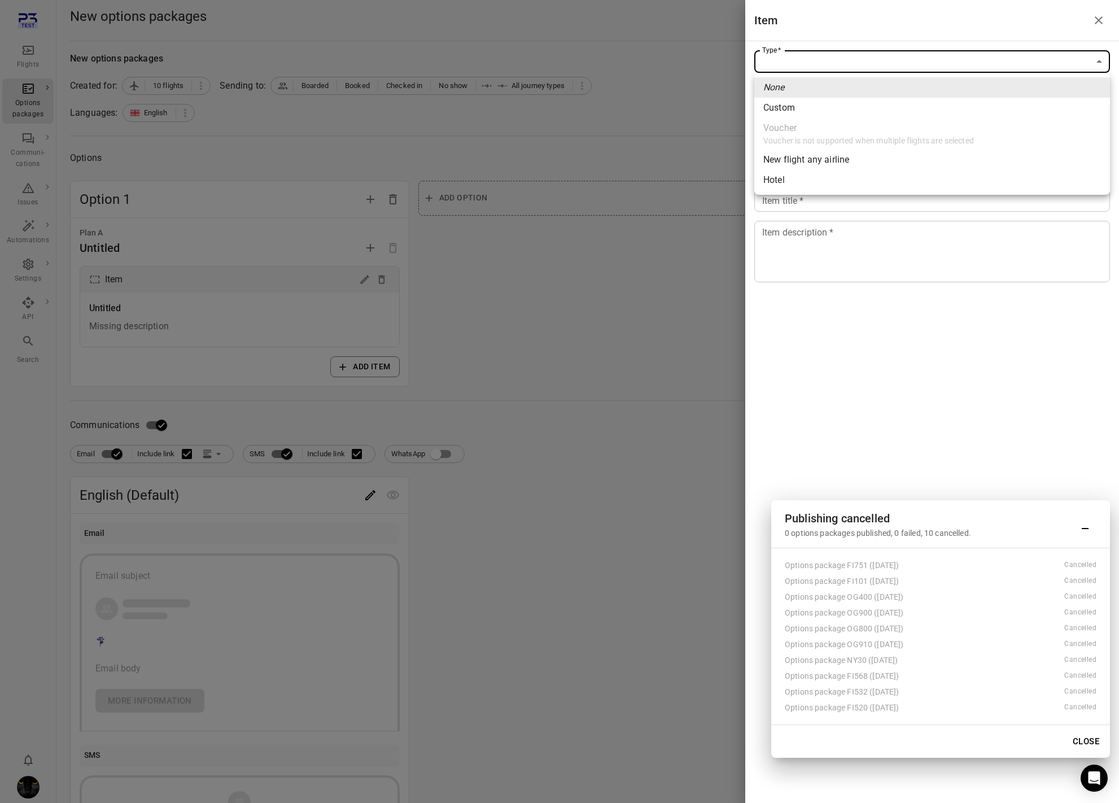
click at [795, 114] on li "Custom" at bounding box center [932, 108] width 356 height 20
type input "******"
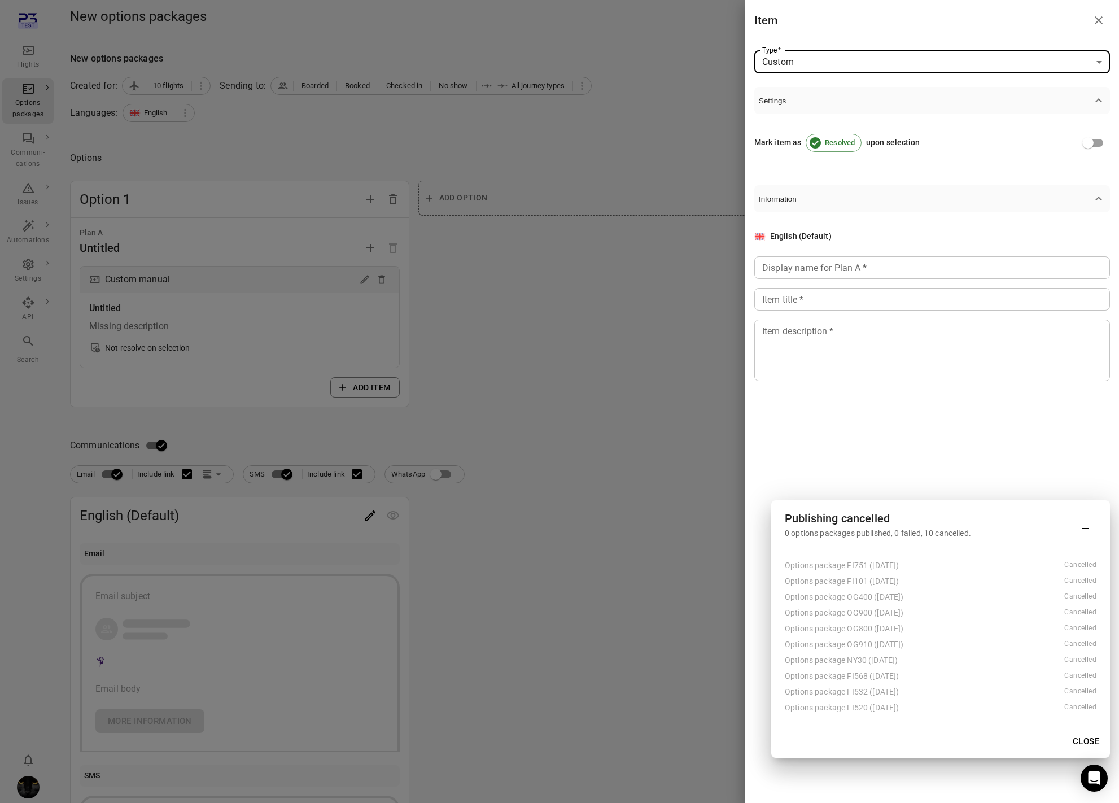
click at [792, 276] on input "Display name for Plan A   *" at bounding box center [932, 267] width 356 height 23
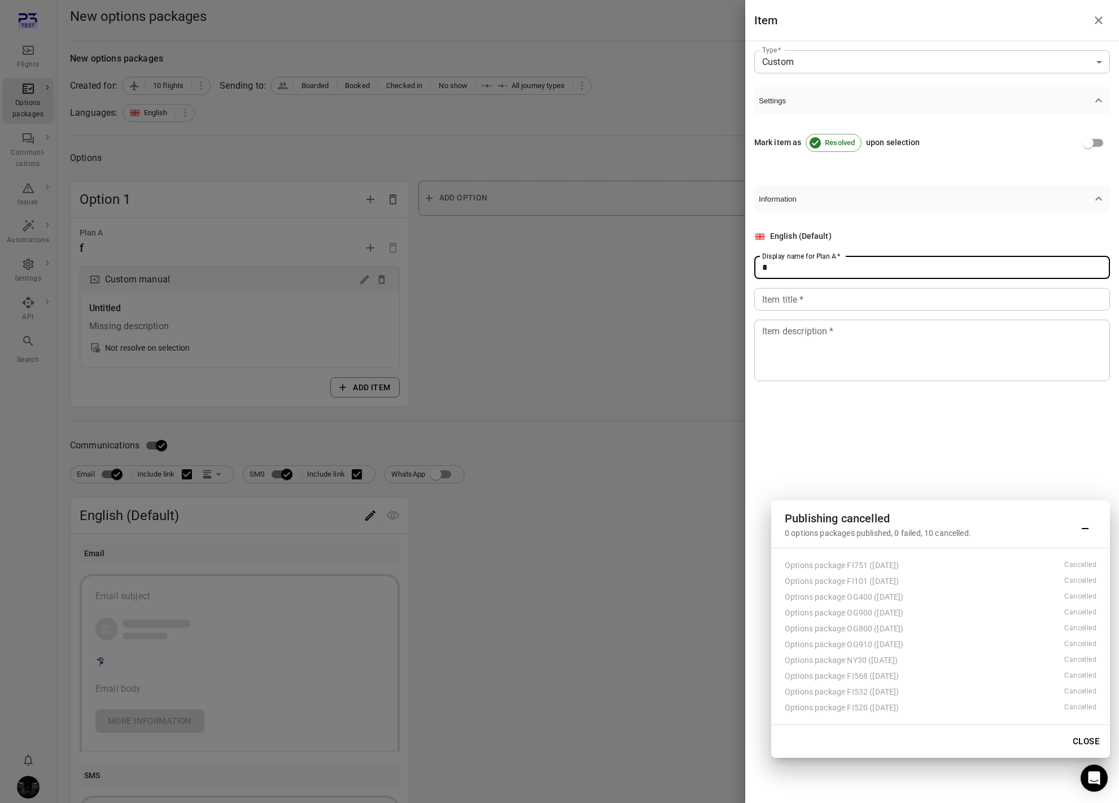
type input "*"
click at [788, 302] on div "Item title   * Item title   *" at bounding box center [932, 299] width 356 height 23
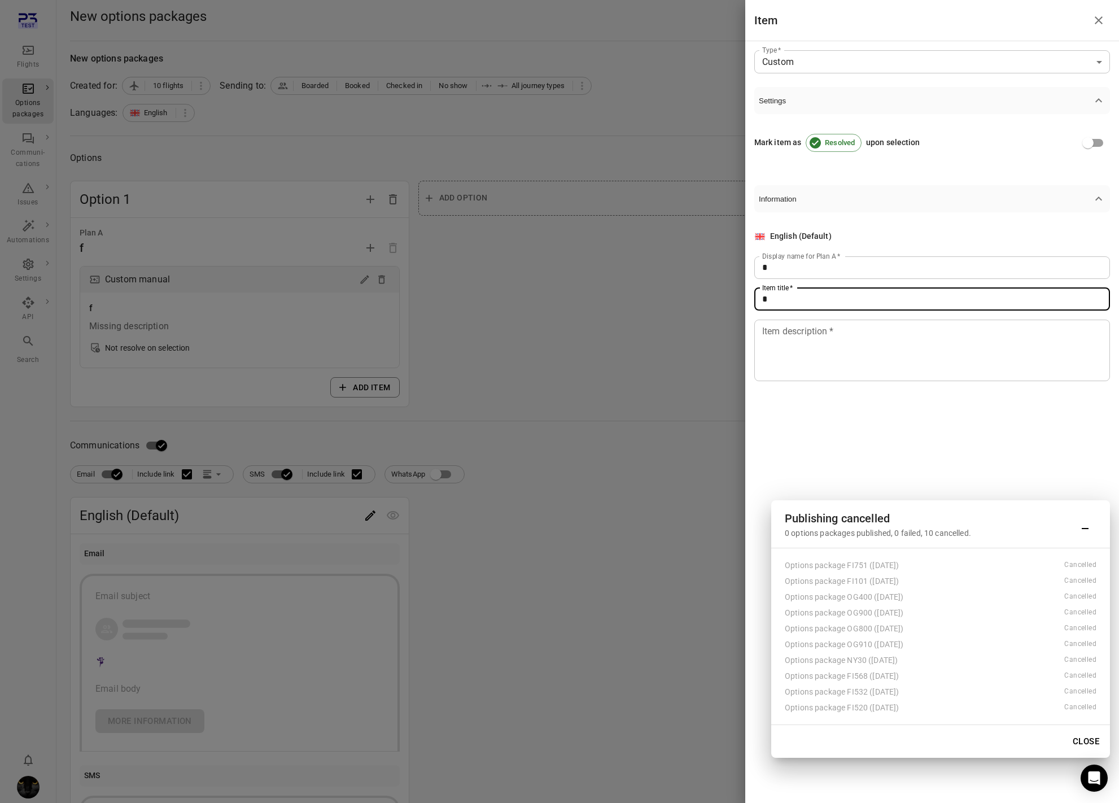
type input "*"
click at [788, 337] on div "Item description   * * Item description   *" at bounding box center [932, 351] width 356 height 62
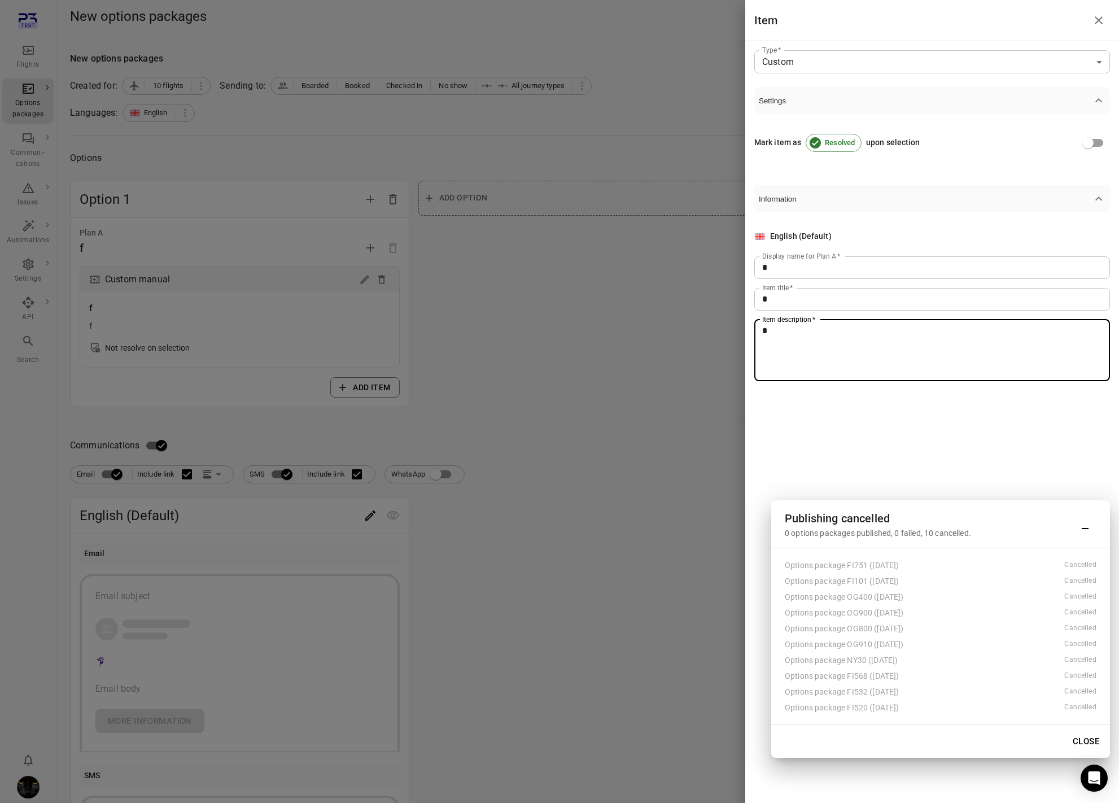
type textarea "*"
click at [505, 484] on div at bounding box center [559, 401] width 1119 height 803
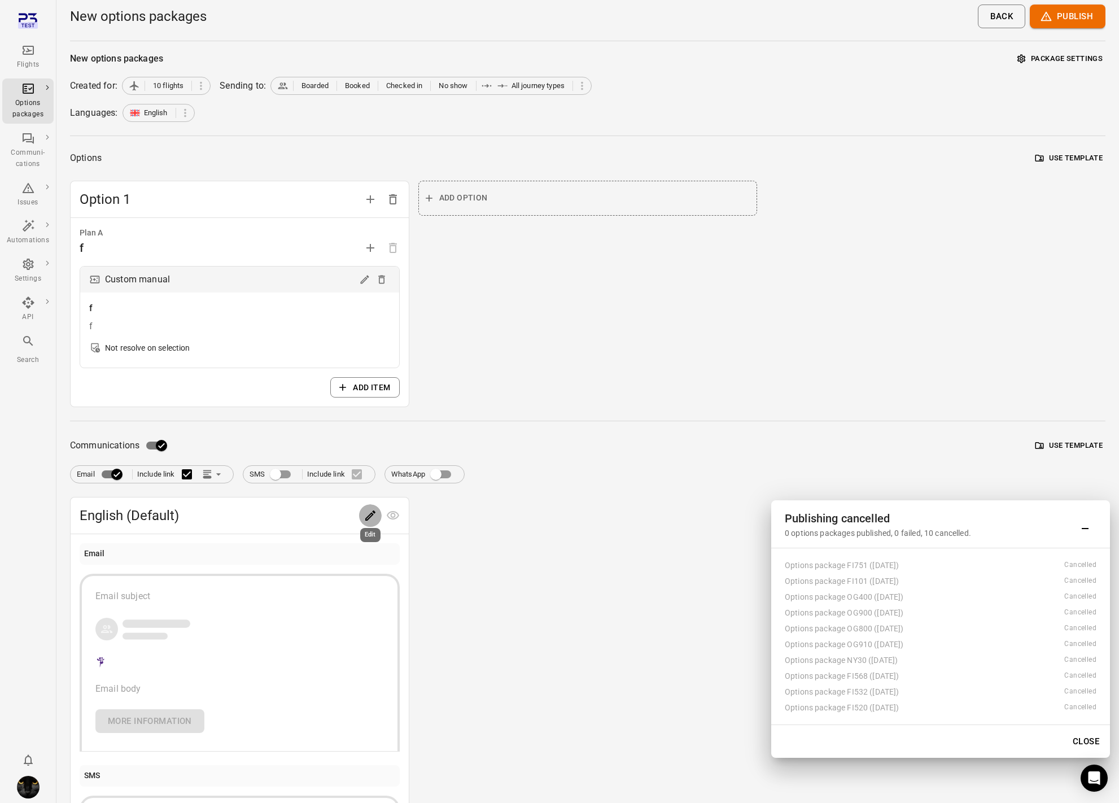
click at [364, 511] on icon "Edit" at bounding box center [371, 516] width 14 height 14
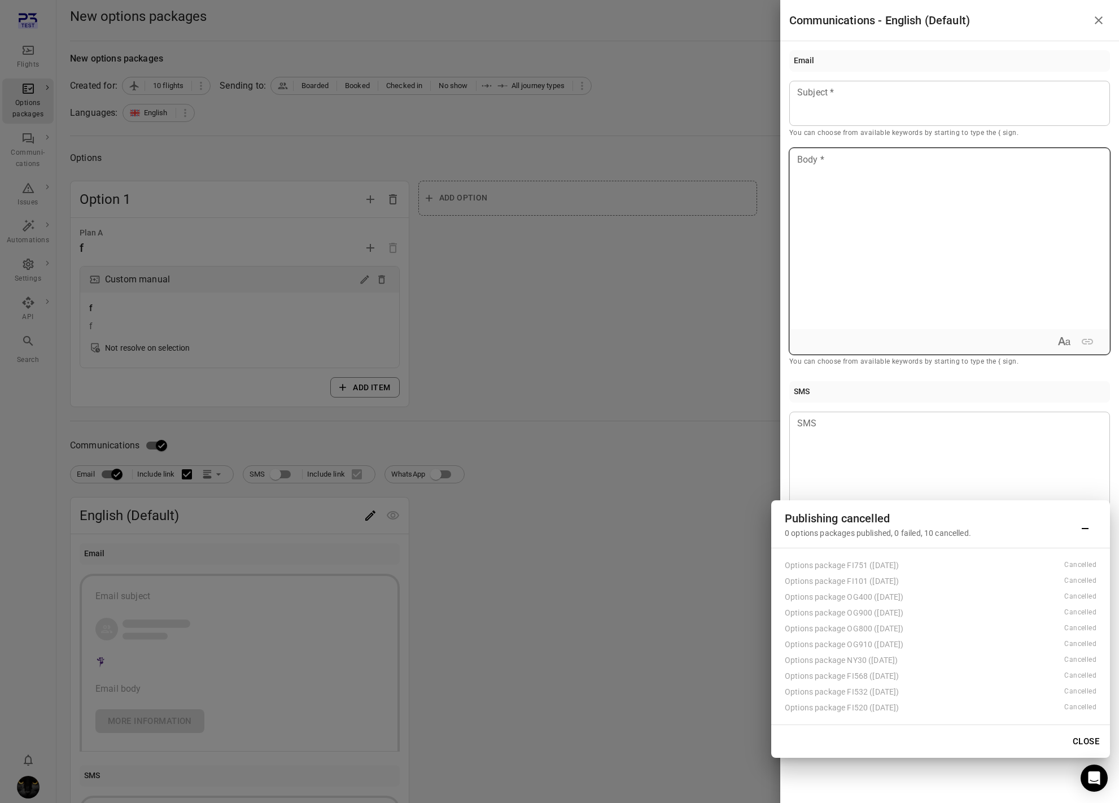
click at [883, 244] on div at bounding box center [950, 238] width 320 height 181
click at [875, 110] on div at bounding box center [949, 103] width 321 height 45
click at [685, 236] on div at bounding box center [559, 401] width 1119 height 803
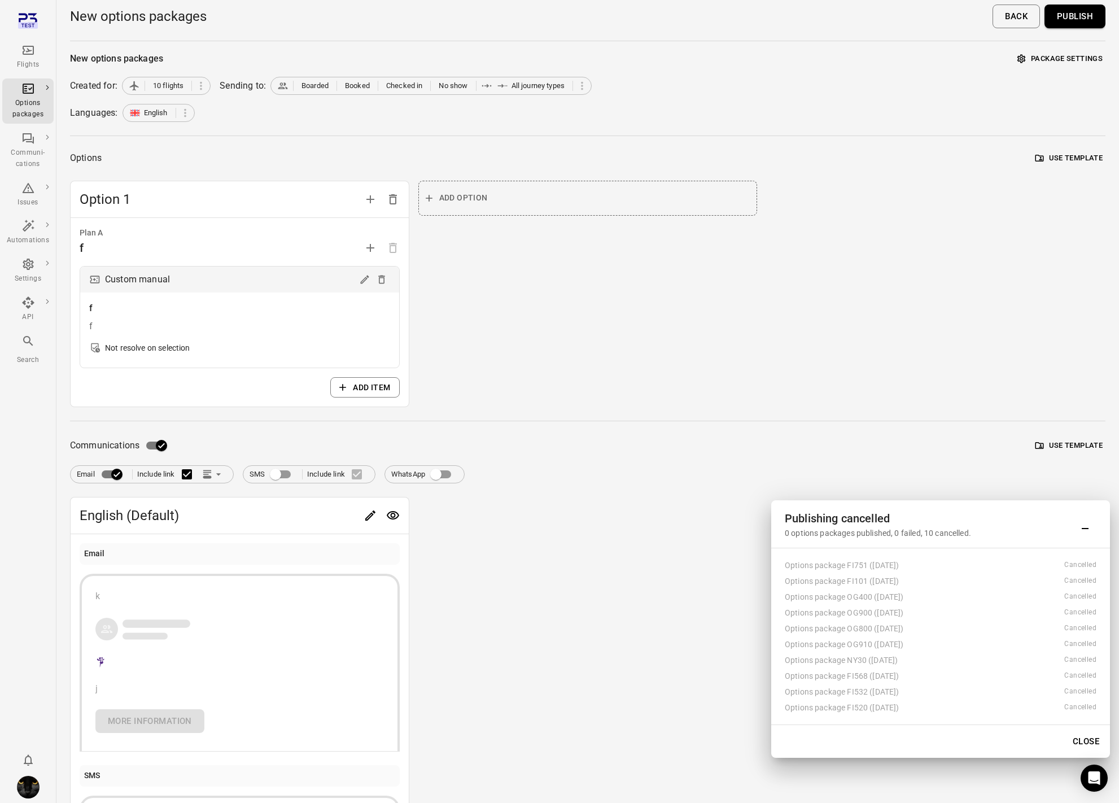
click at [1074, 21] on button "Publish" at bounding box center [1075, 17] width 61 height 24
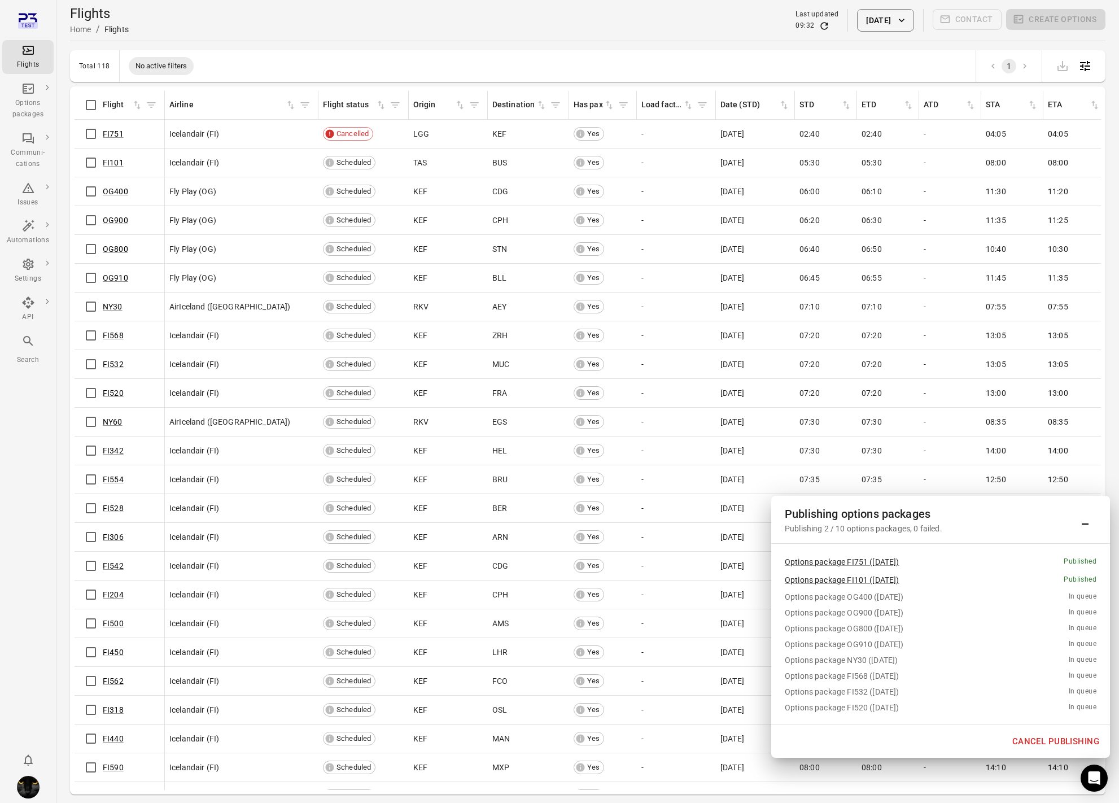
click at [1041, 745] on button "Cancel publishing" at bounding box center [1055, 742] width 99 height 24
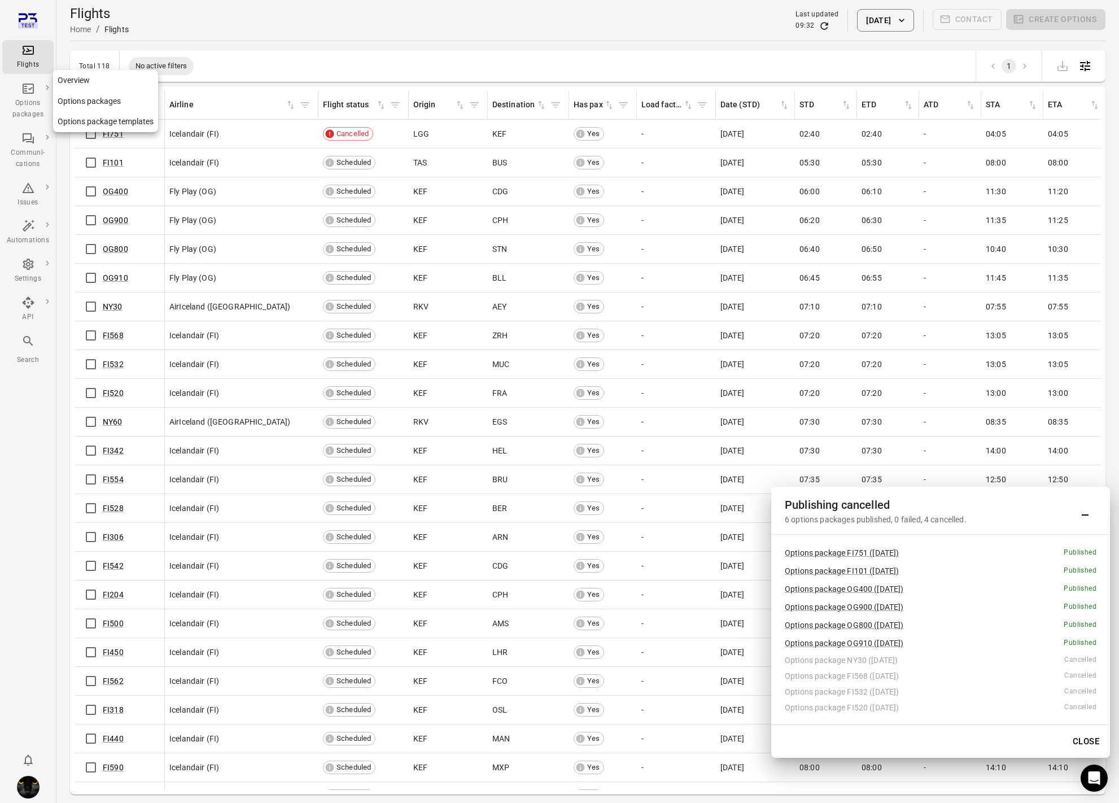
click at [23, 106] on div "Options packages" at bounding box center [28, 109] width 42 height 23
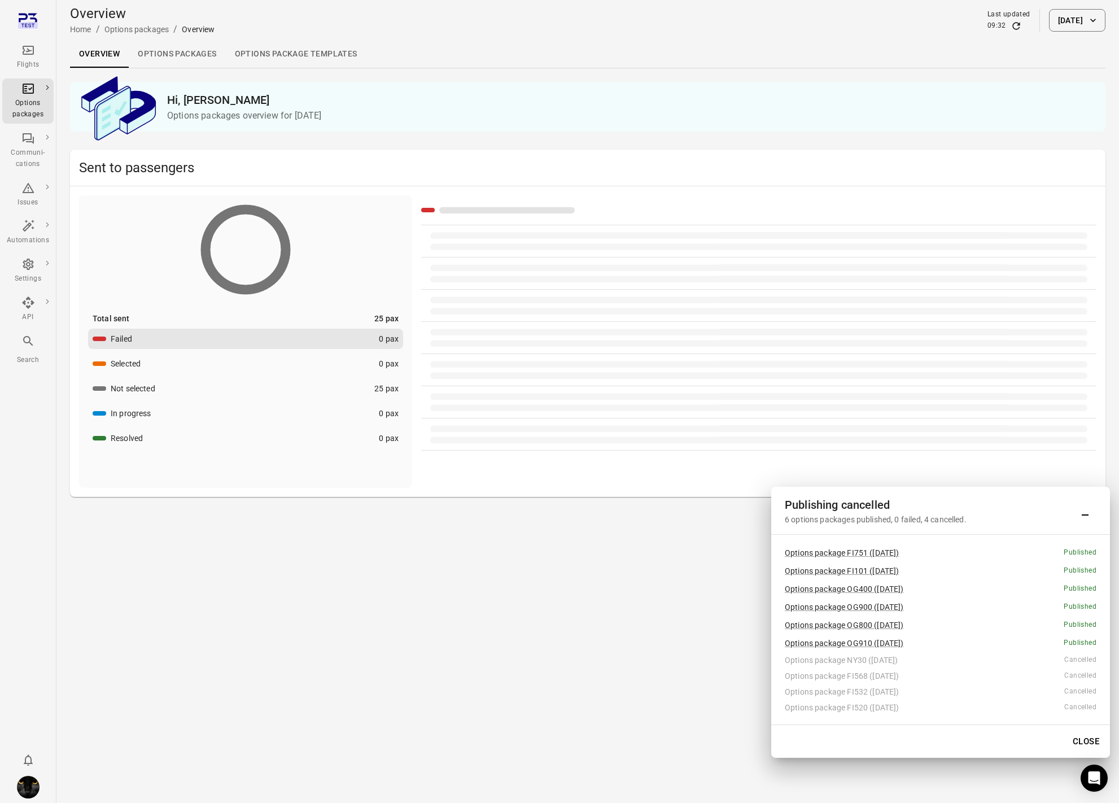
click at [175, 55] on link "Options packages" at bounding box center [177, 54] width 97 height 27
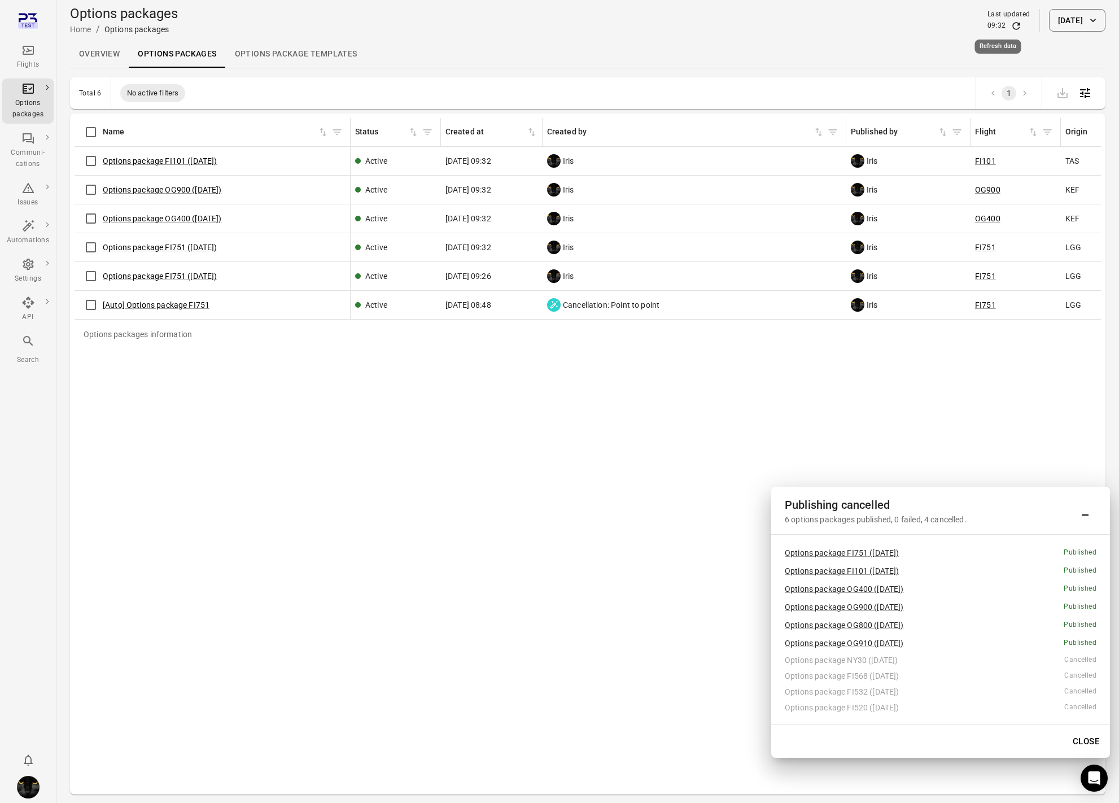
click at [1011, 29] on icon "Refresh data" at bounding box center [1016, 25] width 11 height 11
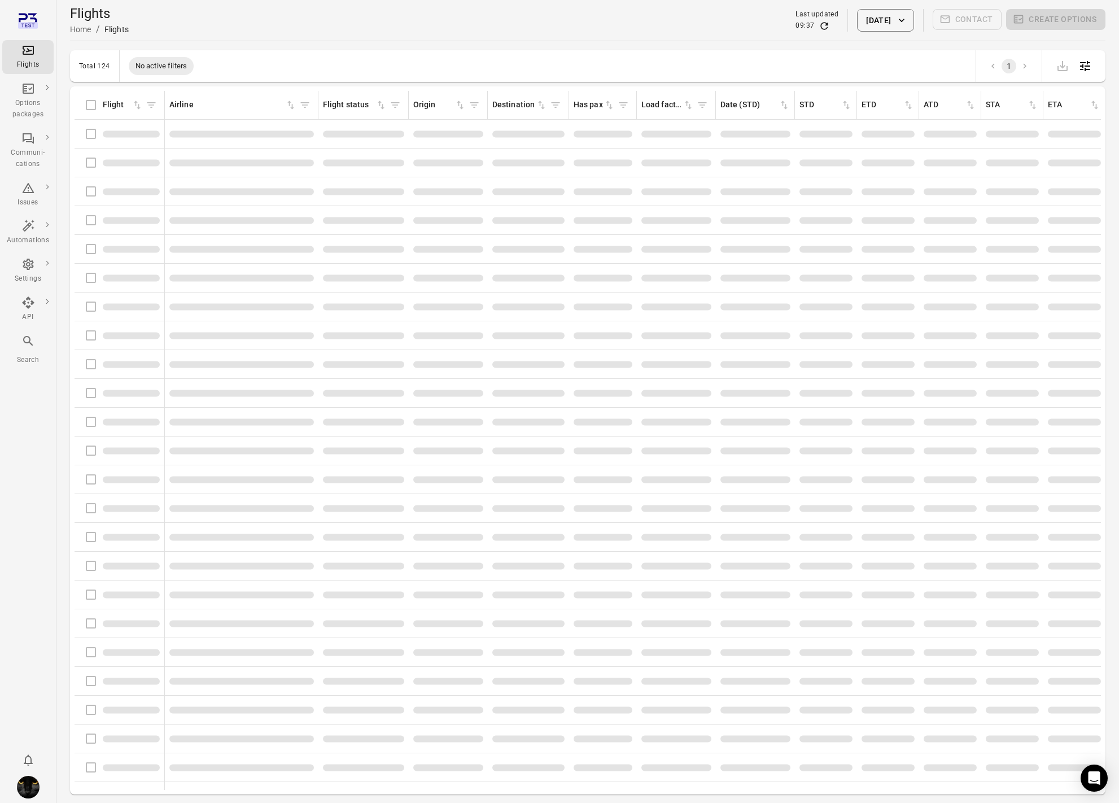
click at [28, 405] on div "Flights Options packages Communi-cations Issues Automations Settings API Search" at bounding box center [28, 401] width 56 height 803
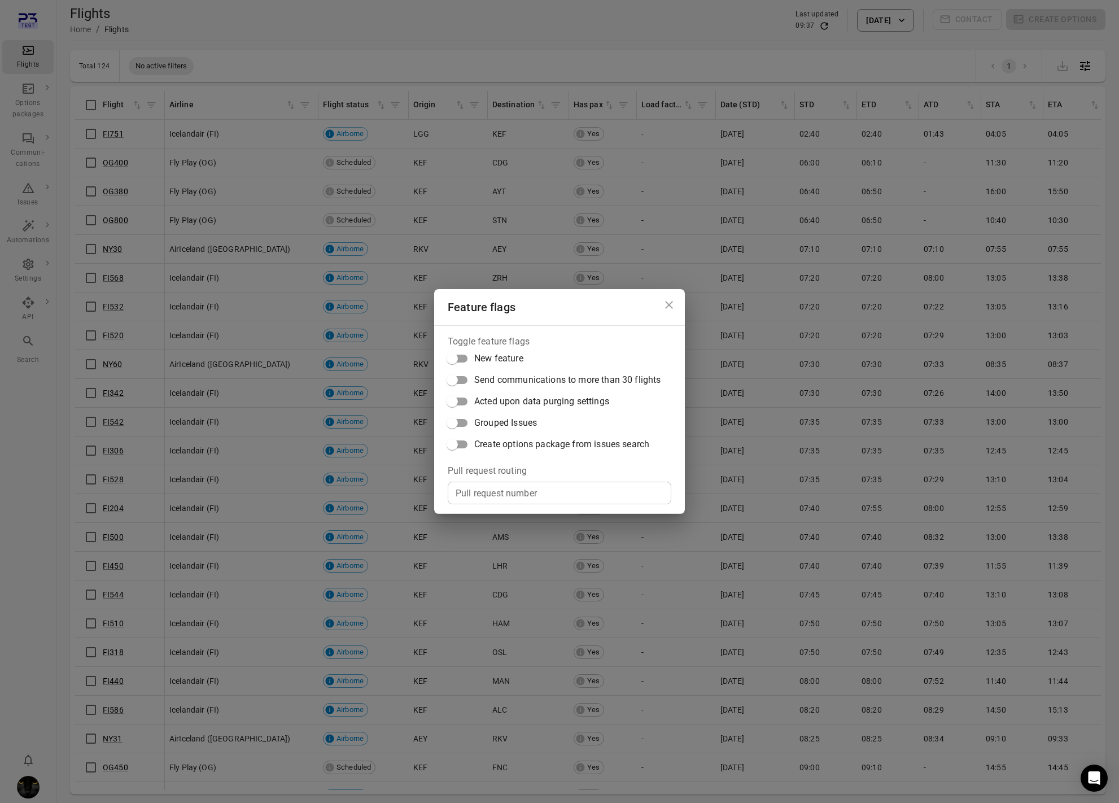
drag, startPoint x: 28, startPoint y: 405, endPoint x: 77, endPoint y: 329, distance: 90.7
click at [37, 399] on div "Feature flags Toggle feature flags New feature Send communications to more than…" at bounding box center [559, 401] width 1119 height 803
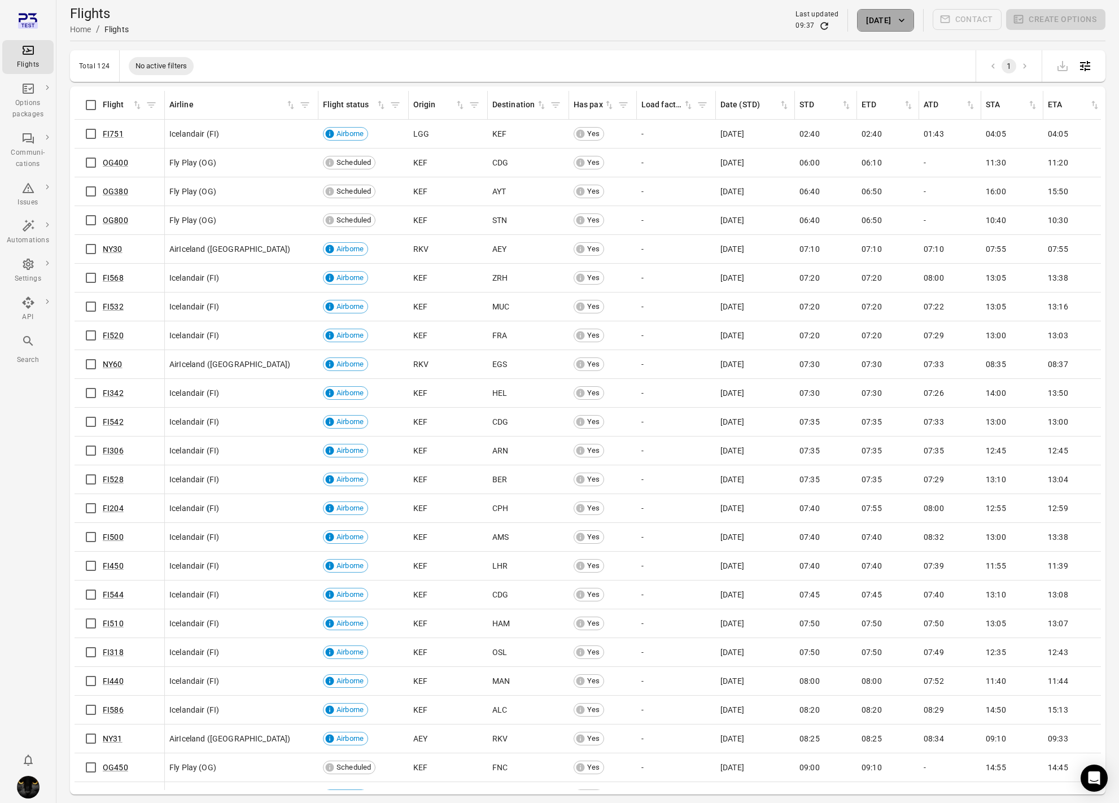
click at [892, 20] on button "[DATE]" at bounding box center [885, 20] width 56 height 23
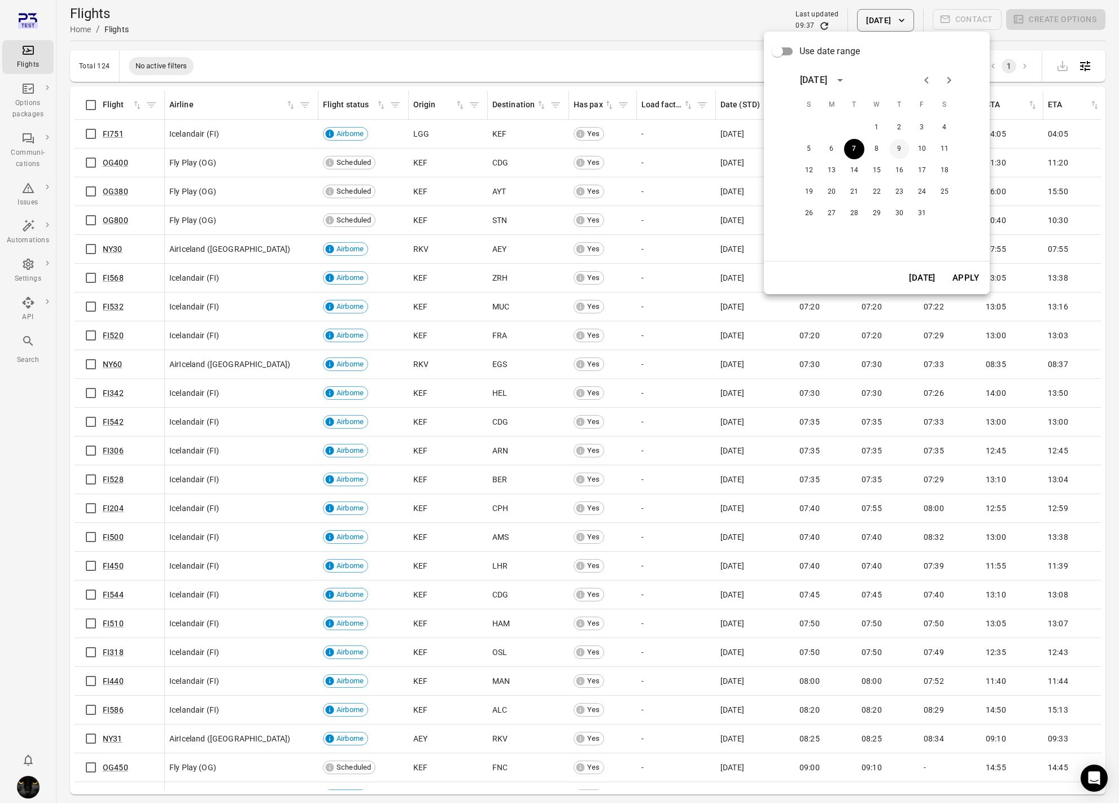
click at [902, 151] on button "9" at bounding box center [899, 149] width 20 height 20
click at [979, 280] on button "Apply" at bounding box center [965, 278] width 39 height 24
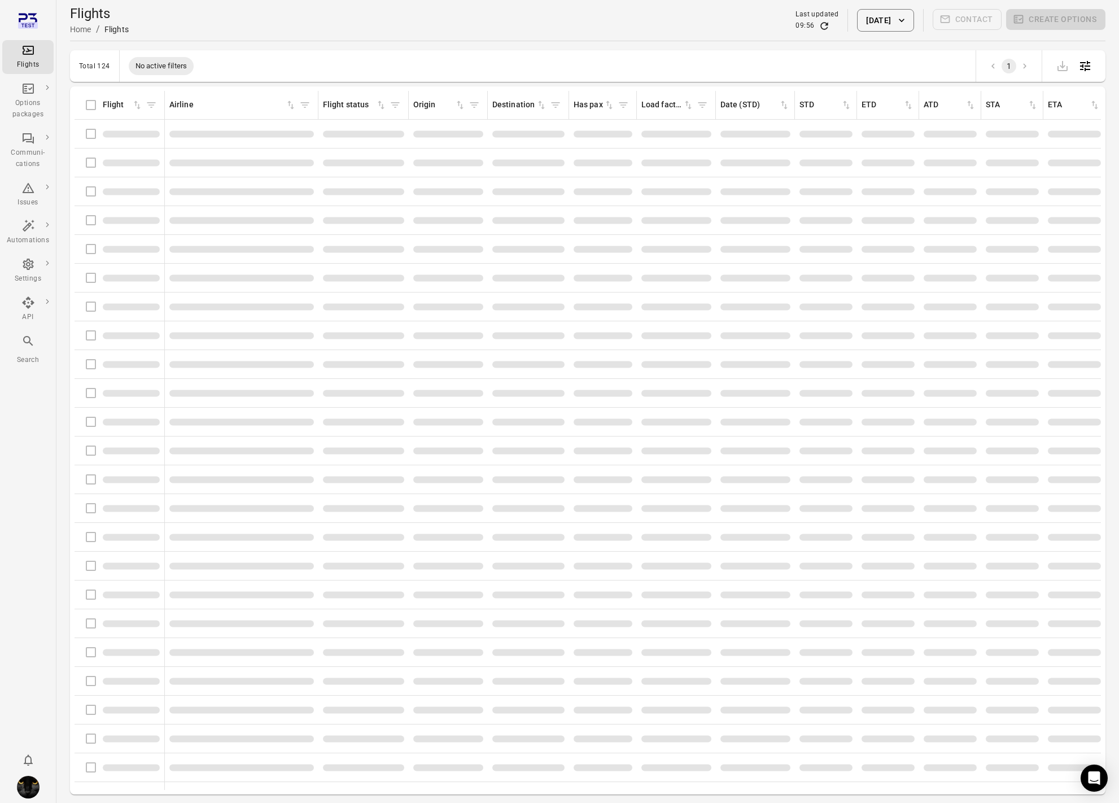
click at [88, 137] on div "Flights information" at bounding box center [119, 134] width 81 height 24
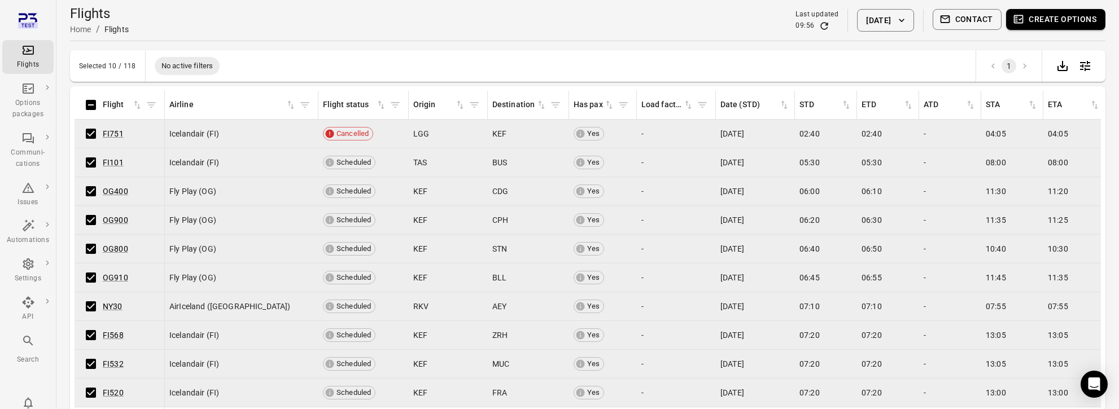
click at [1065, 22] on button "Create options" at bounding box center [1055, 19] width 99 height 21
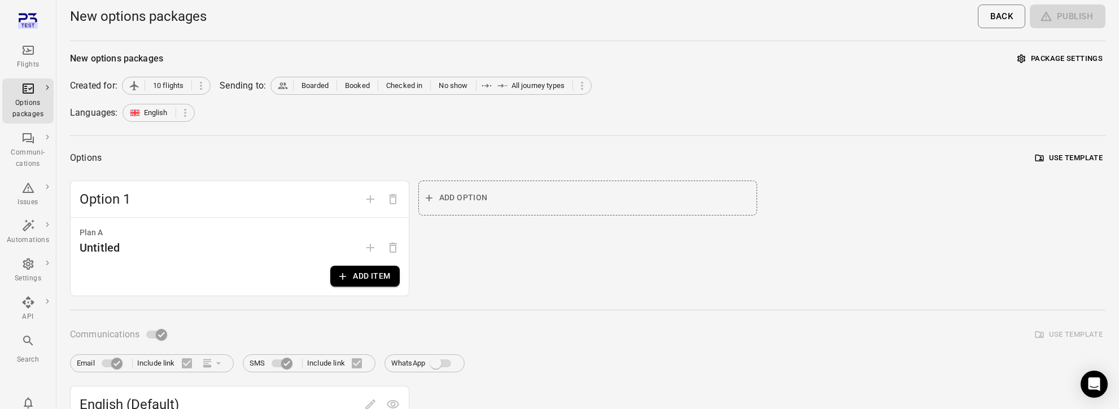
click at [375, 277] on button "Add item" at bounding box center [364, 276] width 69 height 21
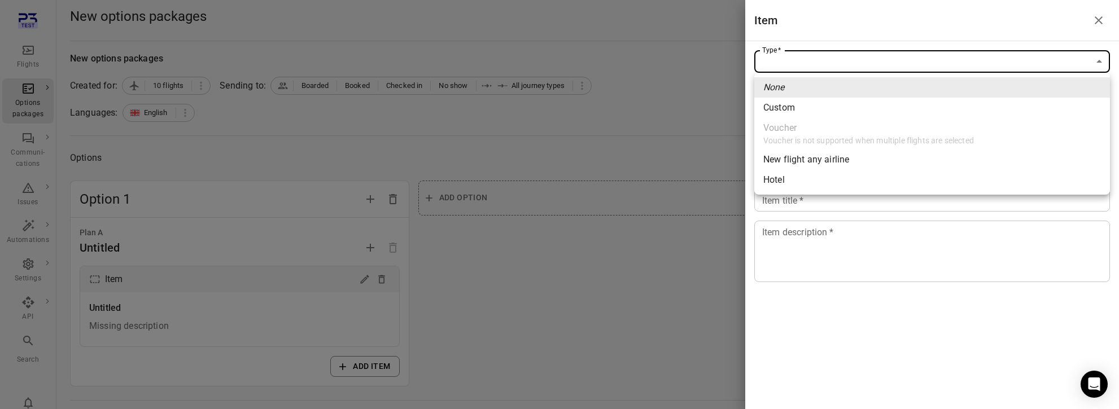
click at [871, 110] on li "Custom" at bounding box center [932, 108] width 356 height 20
type input "******"
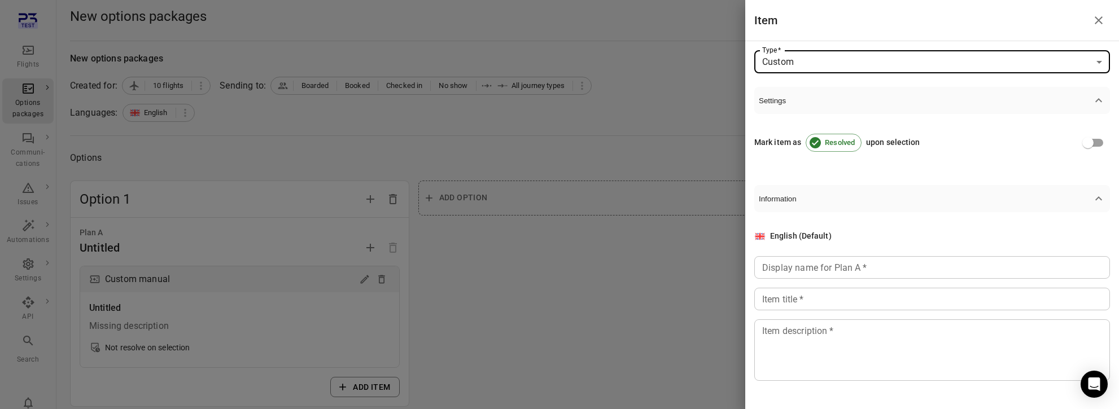
click at [873, 270] on input "Display name for Plan A   *" at bounding box center [932, 267] width 356 height 23
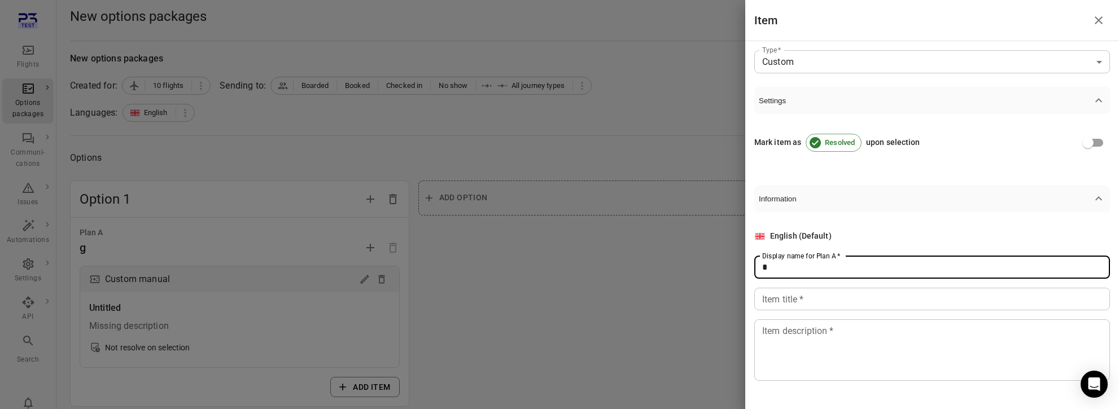
type input "*"
click at [853, 302] on input "Item title   *" at bounding box center [932, 299] width 356 height 23
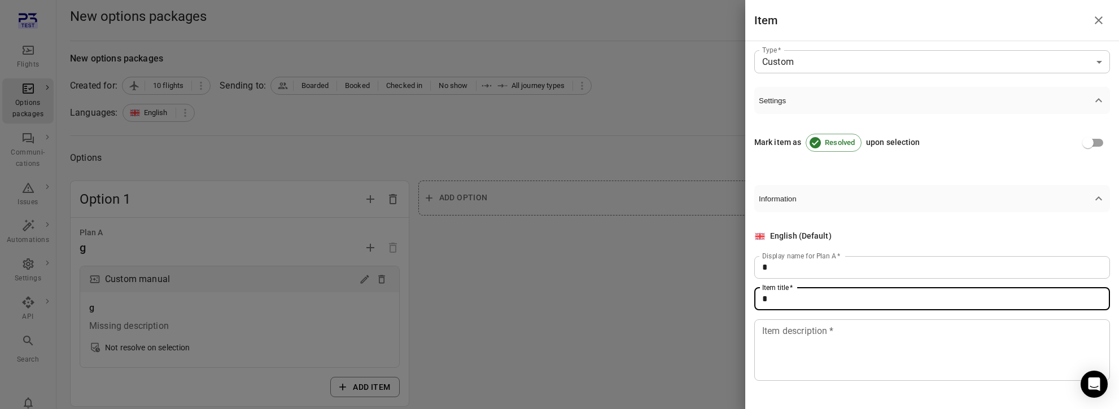
type input "*"
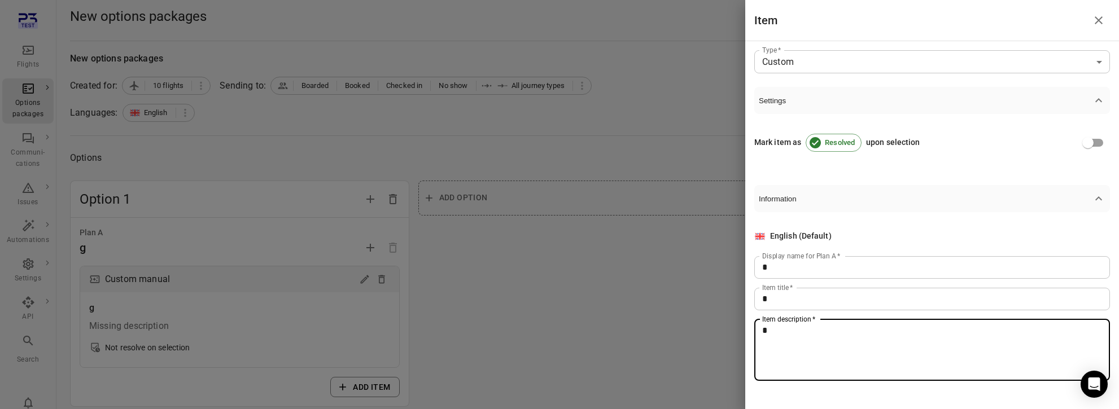
click at [844, 353] on textarea "*" at bounding box center [932, 350] width 340 height 52
type textarea "*"
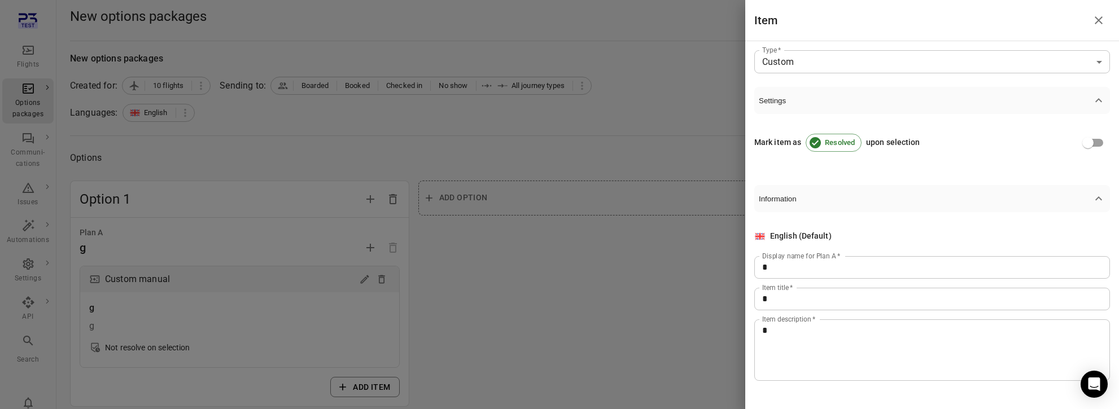
click at [579, 326] on div at bounding box center [559, 204] width 1119 height 409
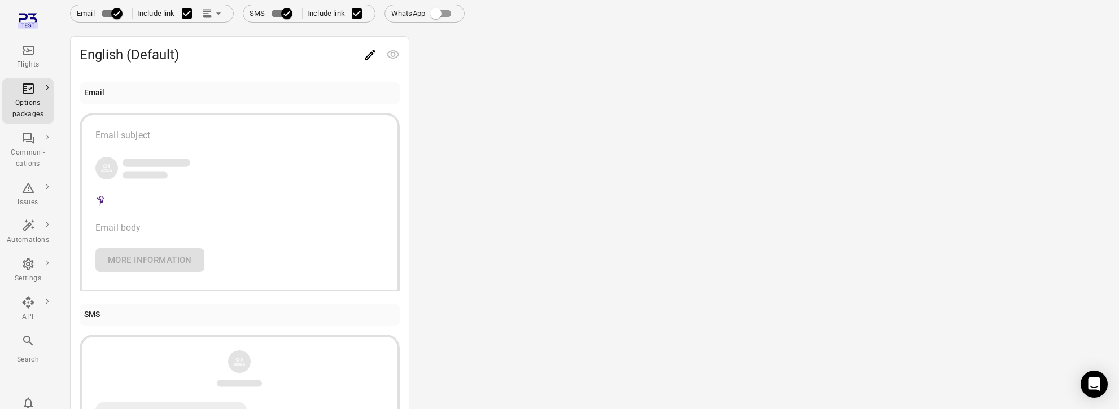
scroll to position [414, 0]
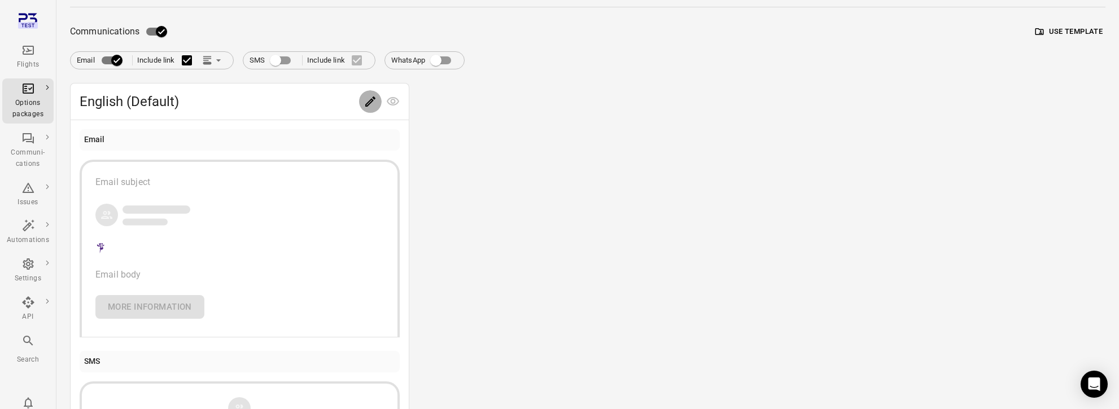
click at [359, 101] on button "Edit" at bounding box center [370, 101] width 23 height 23
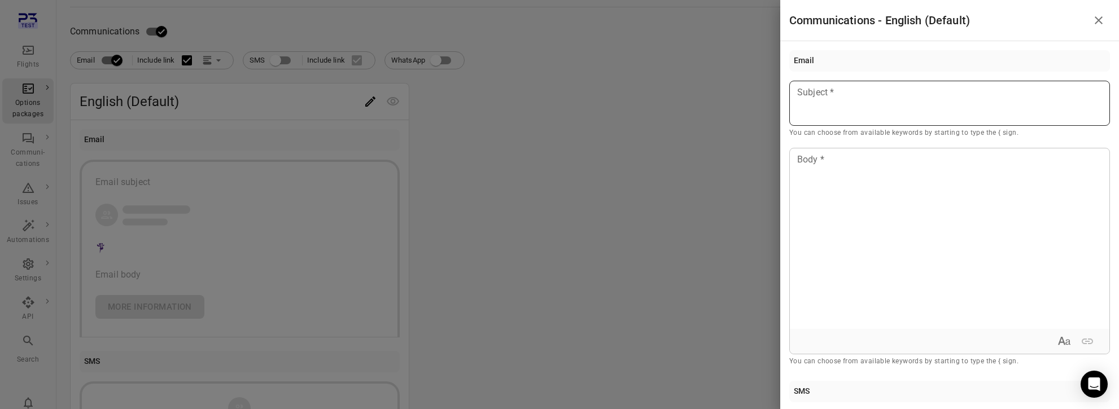
click at [845, 101] on div at bounding box center [949, 103] width 321 height 45
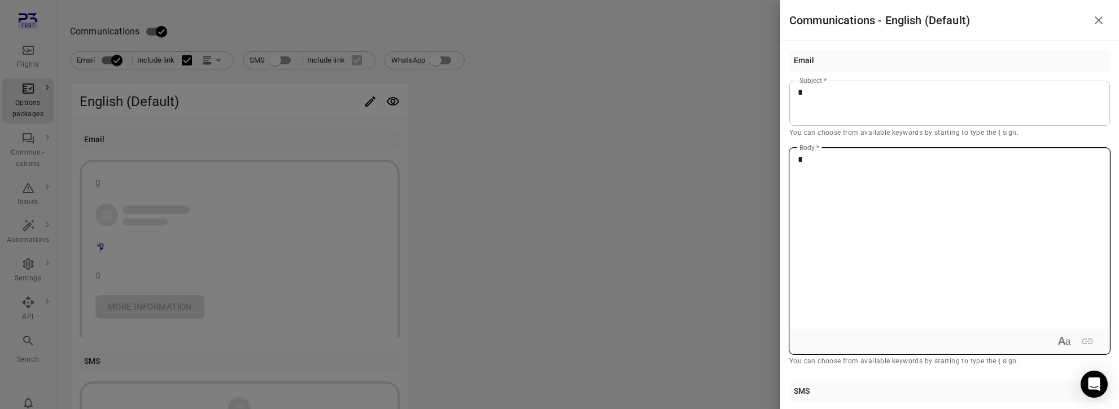
click at [836, 200] on div "*" at bounding box center [950, 238] width 320 height 181
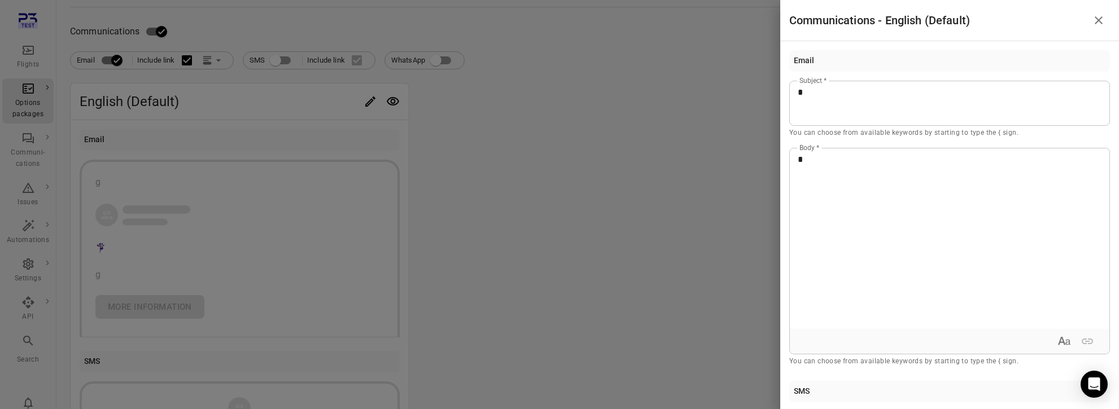
click at [652, 154] on div at bounding box center [559, 204] width 1119 height 409
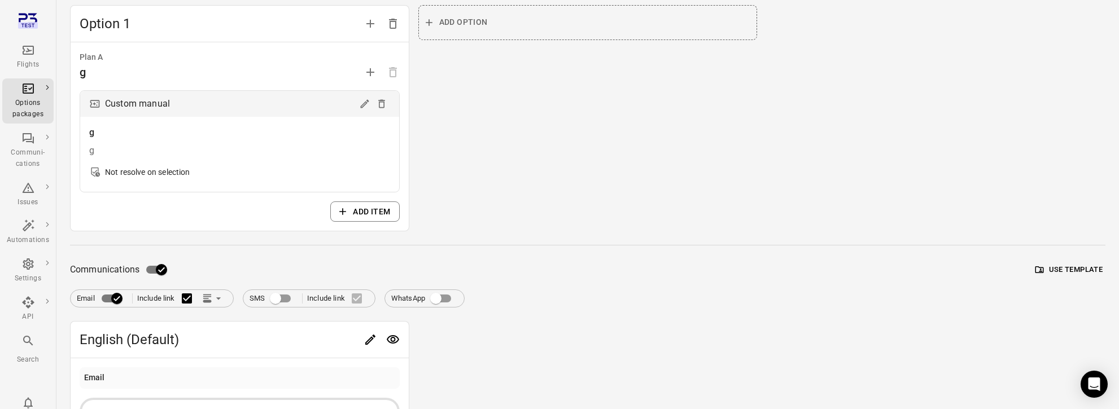
scroll to position [0, 0]
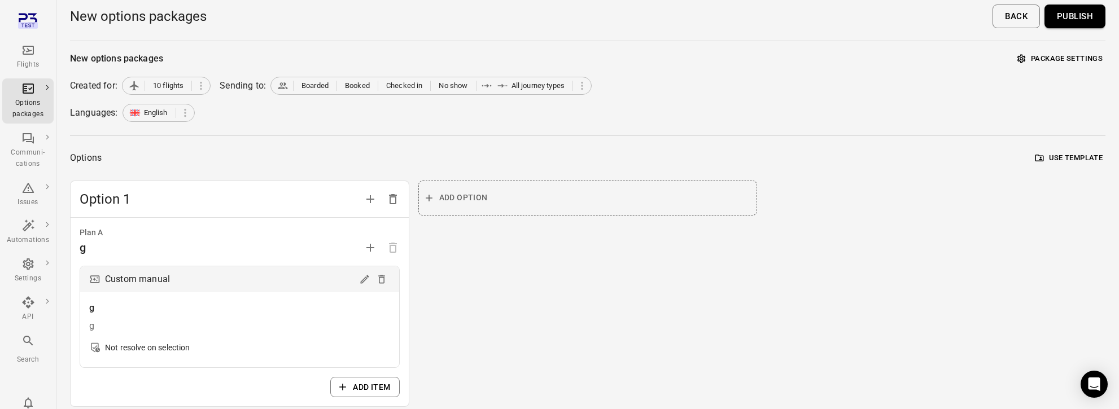
click at [713, 121] on div "Languages: English" at bounding box center [588, 113] width 1036 height 18
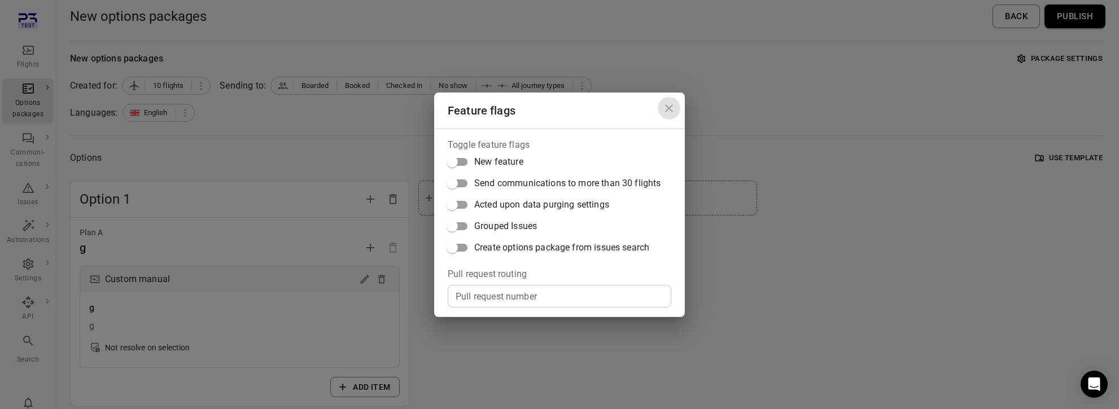
click at [670, 107] on icon "Close dialog" at bounding box center [669, 108] width 8 height 8
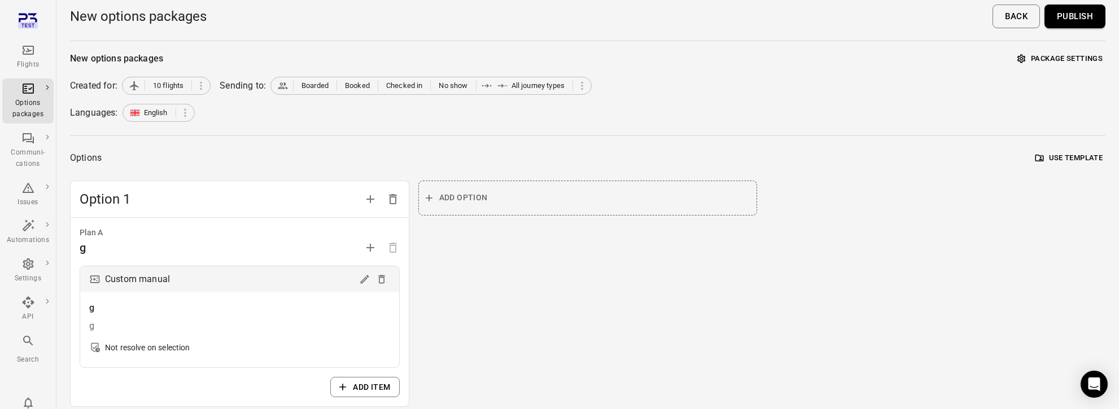
click at [803, 66] on div "New options packages Package settings" at bounding box center [588, 59] width 1036 height 18
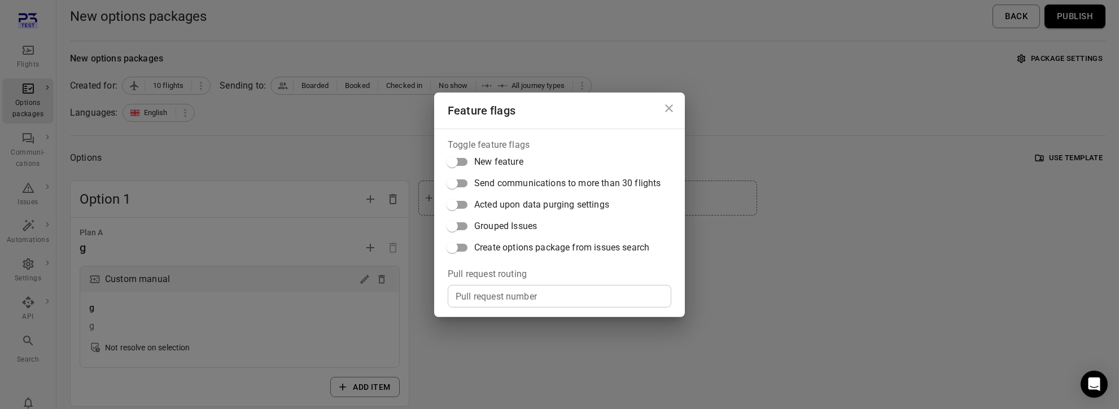
click at [675, 107] on icon "Close dialog" at bounding box center [669, 109] width 14 height 14
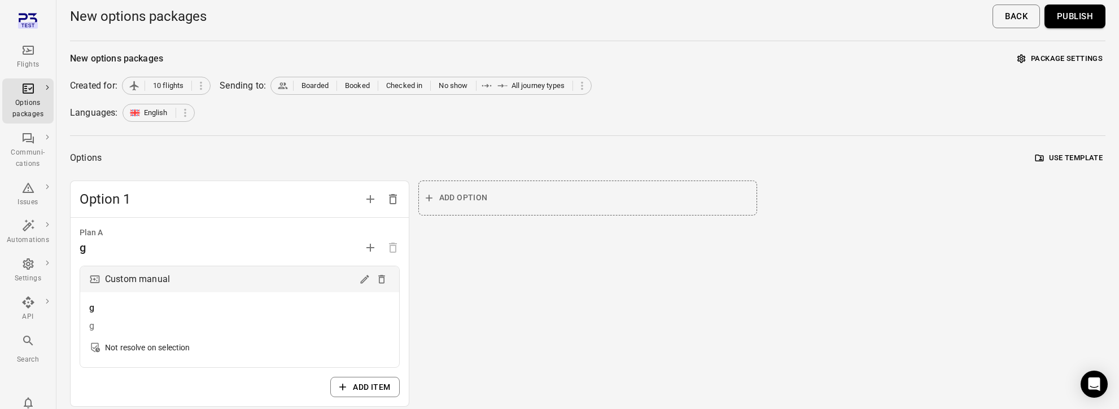
click at [1084, 16] on button "Publish" at bounding box center [1075, 17] width 61 height 24
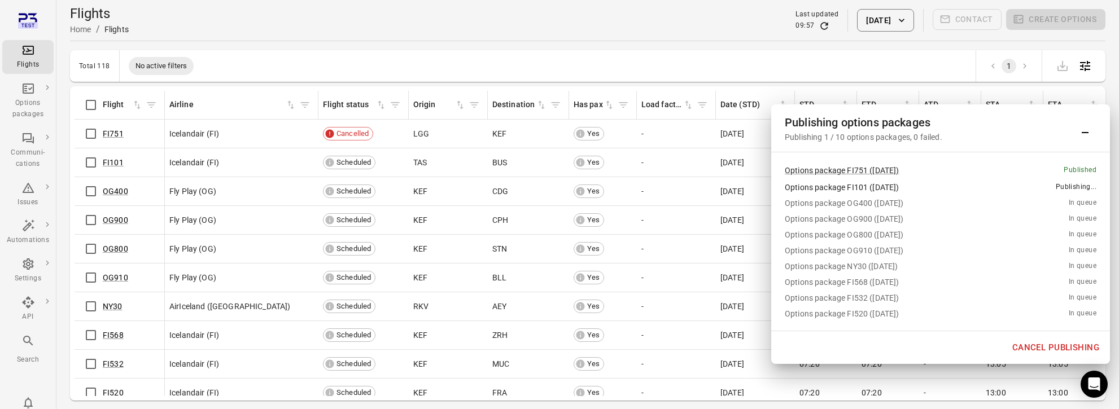
click at [1038, 347] on button "Cancel publishing" at bounding box center [1055, 348] width 99 height 24
